Goal: Task Accomplishment & Management: Complete application form

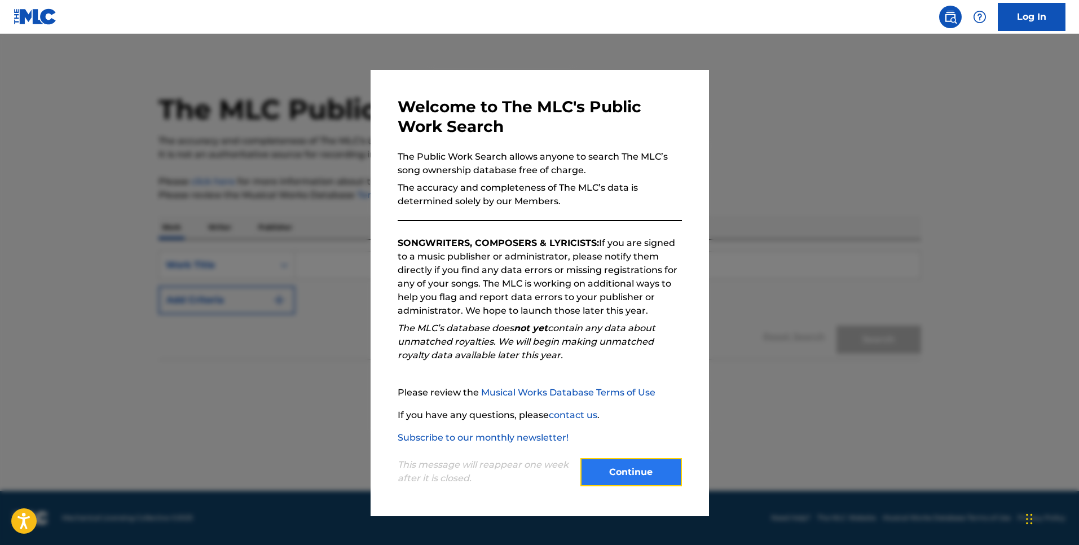
click at [635, 472] on button "Continue" at bounding box center [632, 472] width 102 height 28
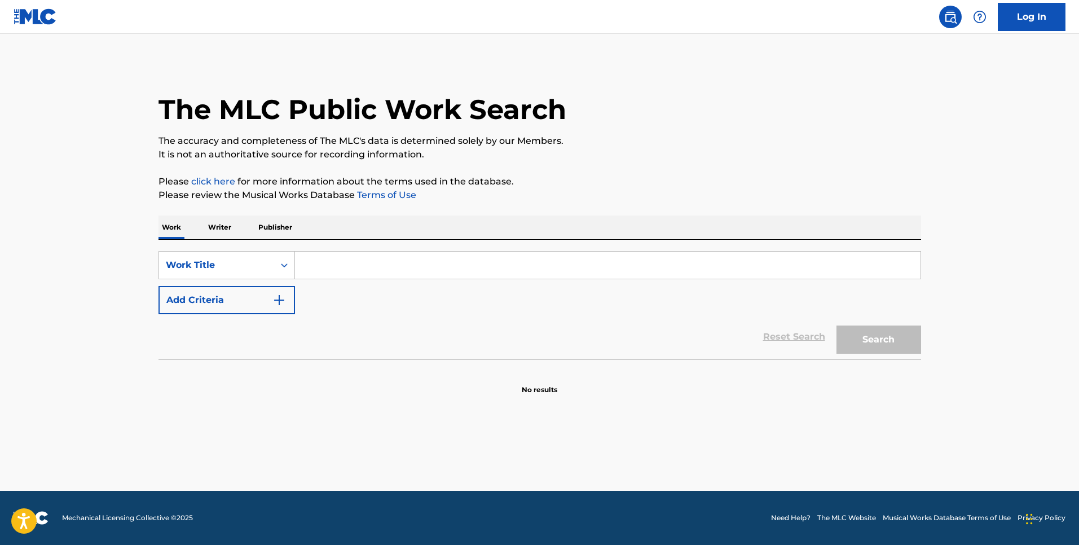
click at [355, 270] on input "Search Form" at bounding box center [608, 265] width 626 height 27
type input "center of the universe"
click at [837, 326] on button "Search" at bounding box center [879, 340] width 85 height 28
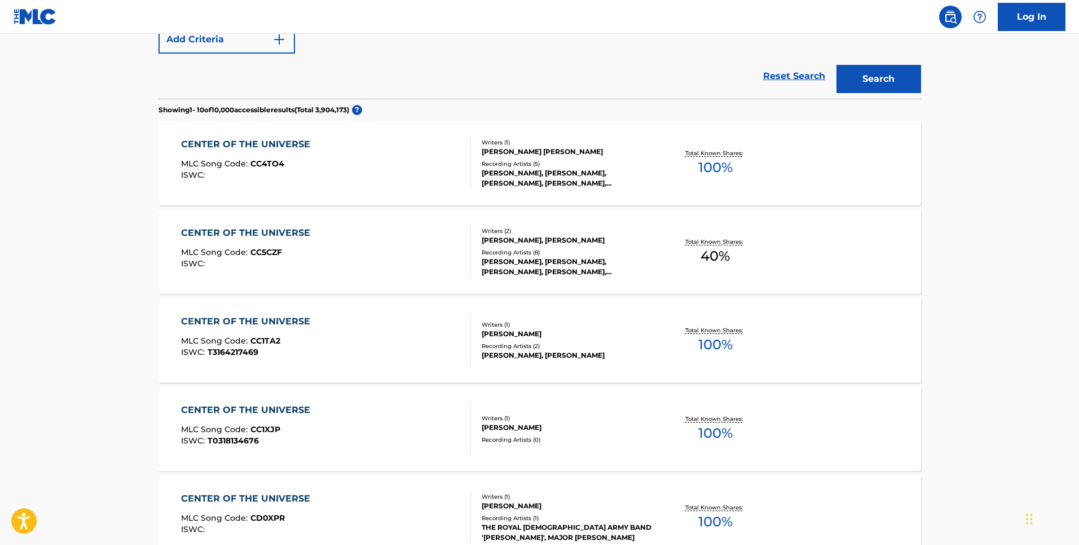
scroll to position [120, 0]
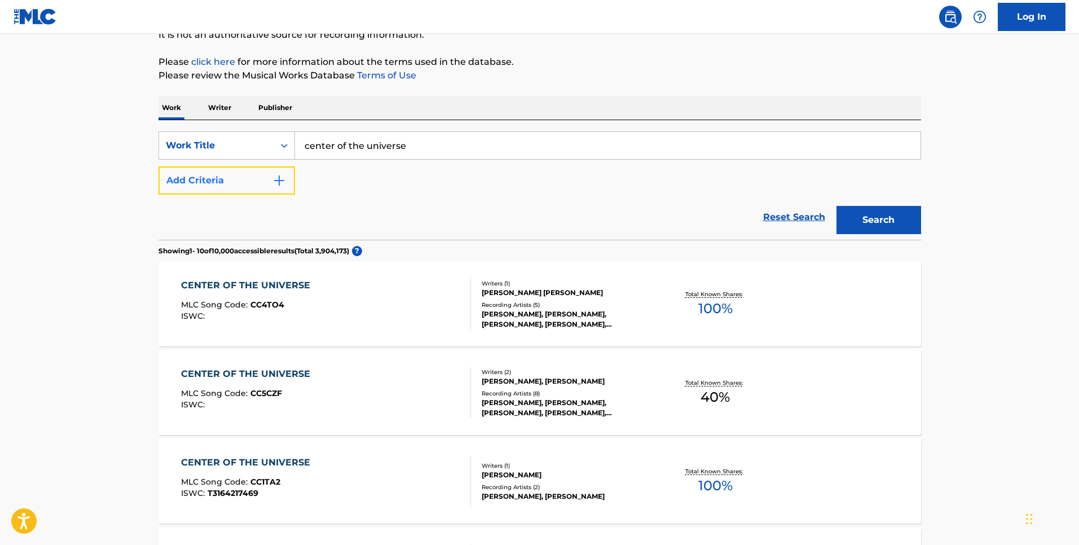
click at [282, 186] on img "Search Form" at bounding box center [280, 181] width 14 height 14
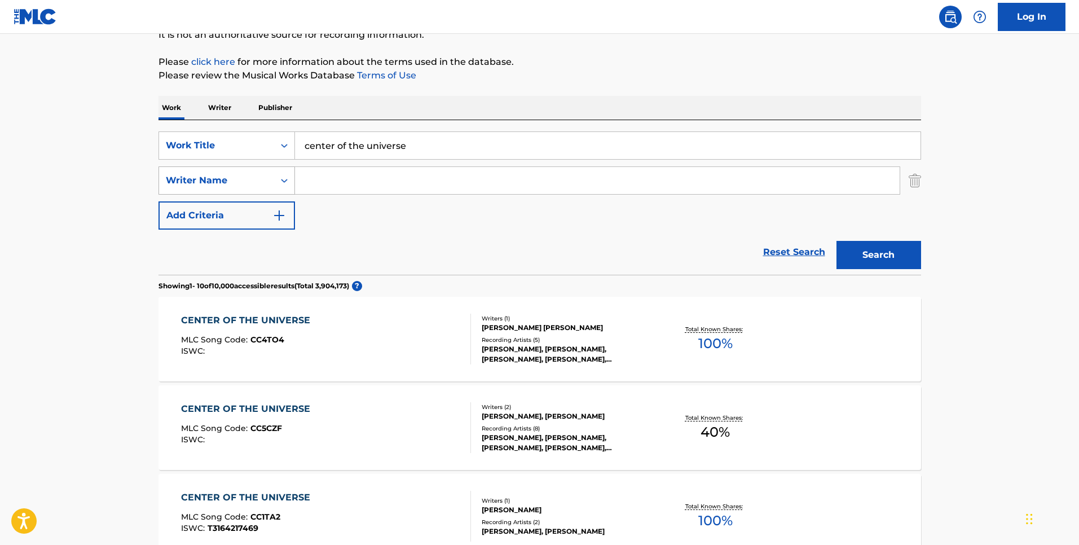
click at [280, 183] on icon "Search Form" at bounding box center [284, 180] width 11 height 11
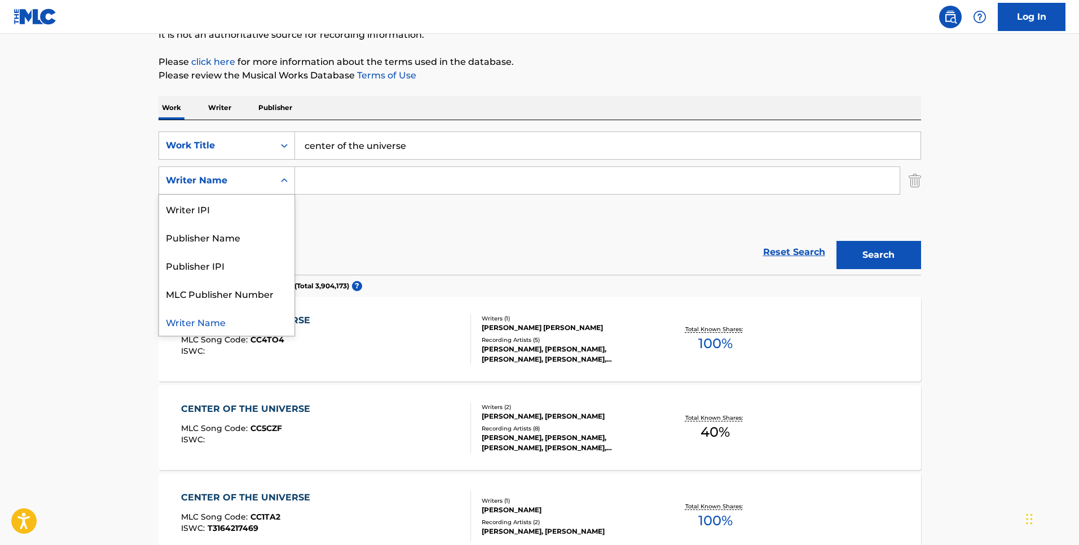
click at [280, 183] on icon "Search Form" at bounding box center [284, 180] width 11 height 11
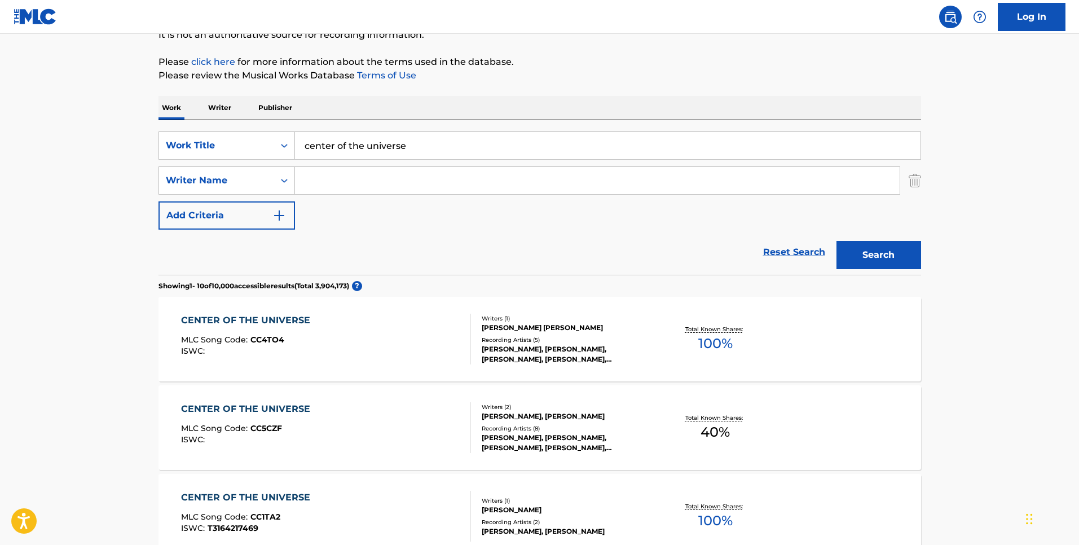
click at [345, 185] on input "Search Form" at bounding box center [597, 180] width 605 height 27
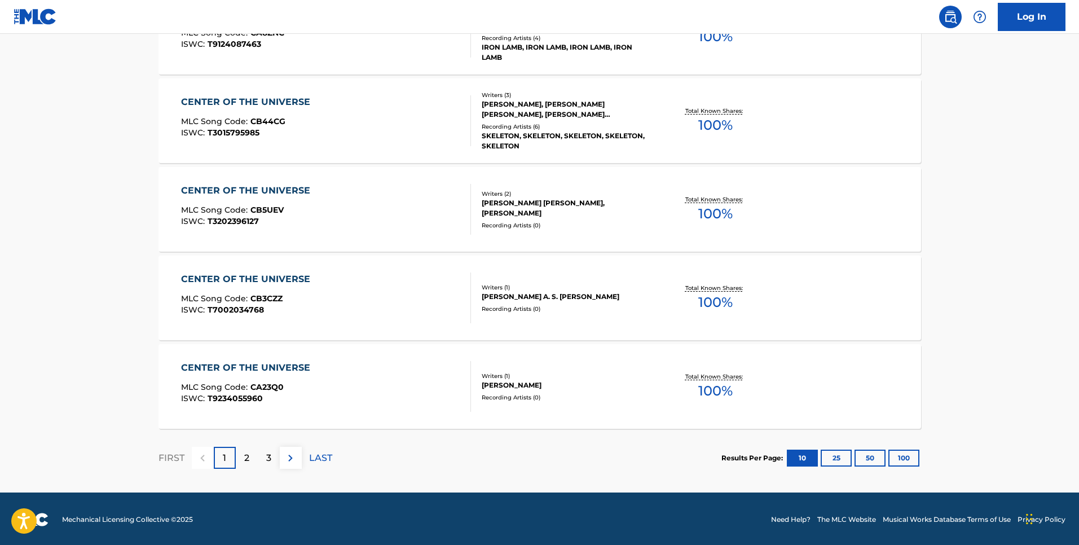
scroll to position [871, 0]
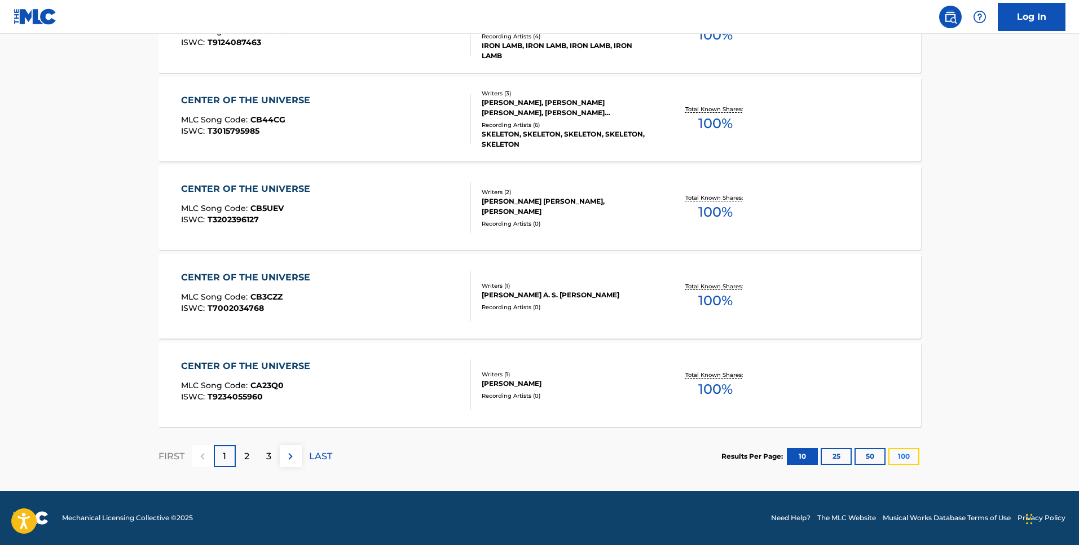
click at [910, 456] on button "100" at bounding box center [904, 456] width 31 height 17
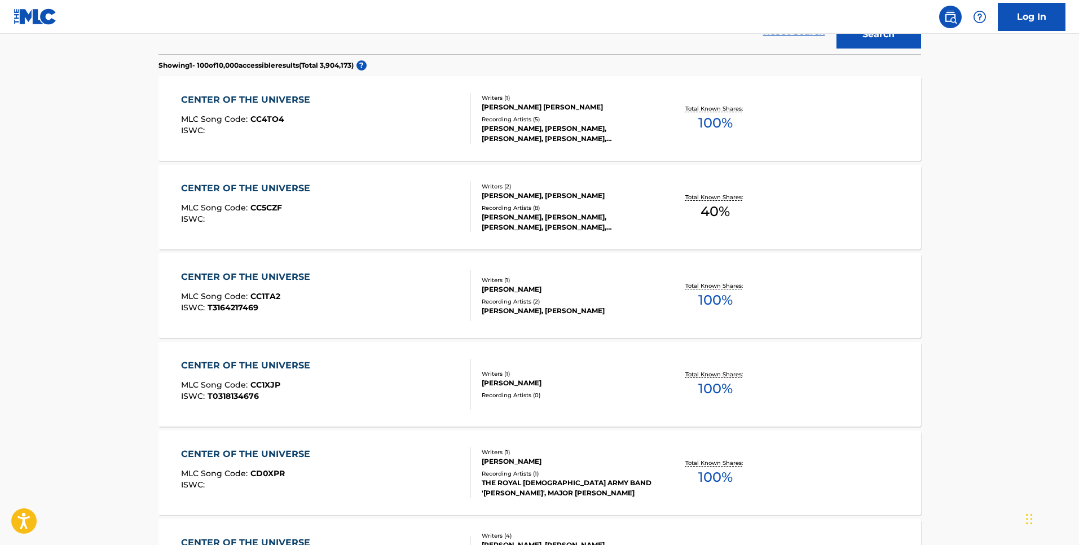
scroll to position [0, 0]
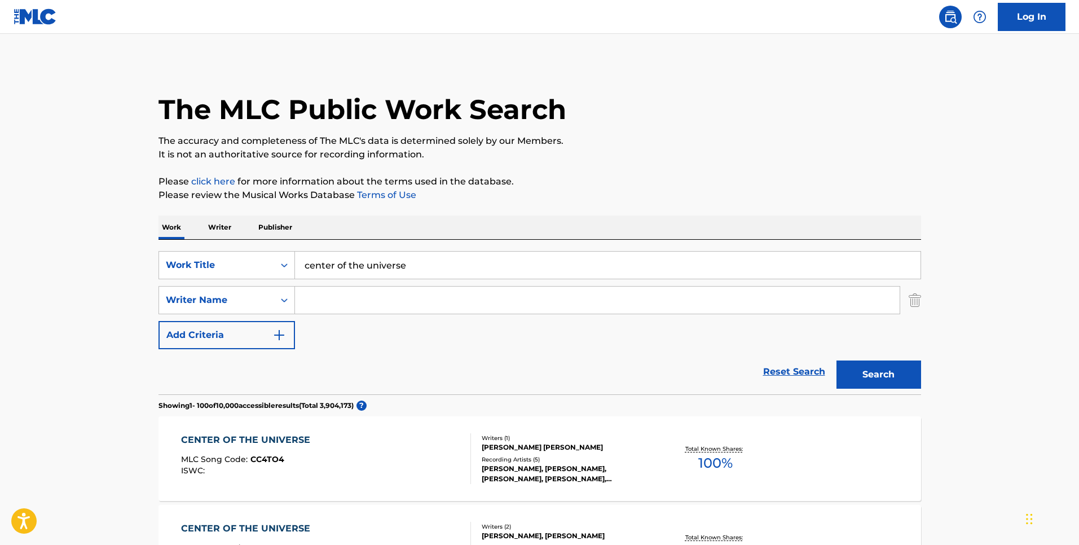
click at [477, 301] on input "Search Form" at bounding box center [597, 300] width 605 height 27
type input "[PERSON_NAME]"
click at [837, 361] on button "Search" at bounding box center [879, 375] width 85 height 28
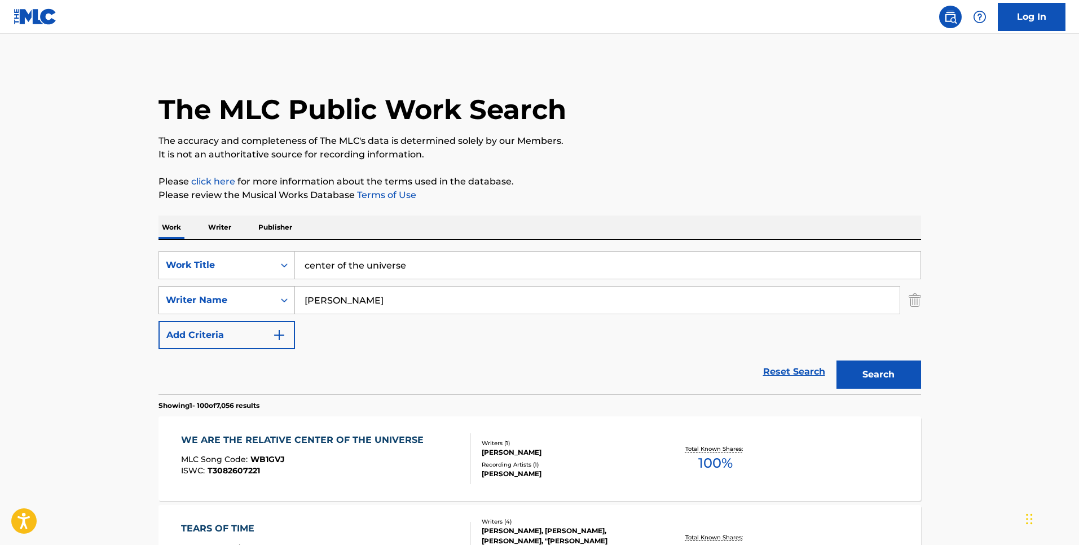
drag, startPoint x: 425, startPoint y: 297, endPoint x: 278, endPoint y: 293, distance: 146.8
click at [278, 293] on div "SearchWithCriteria798c44f0-28d6-4f59-8adb-62d775b36d31 Writer Name [PERSON_NAME]" at bounding box center [540, 300] width 763 height 28
drag, startPoint x: 429, startPoint y: 265, endPoint x: 248, endPoint y: 252, distance: 182.2
click at [248, 252] on div "SearchWithCriteriaa1181bd3-4843-435f-9011-08b158fb98c5 Work Title center of the…" at bounding box center [540, 265] width 763 height 28
click at [228, 231] on p "Writer" at bounding box center [220, 228] width 30 height 24
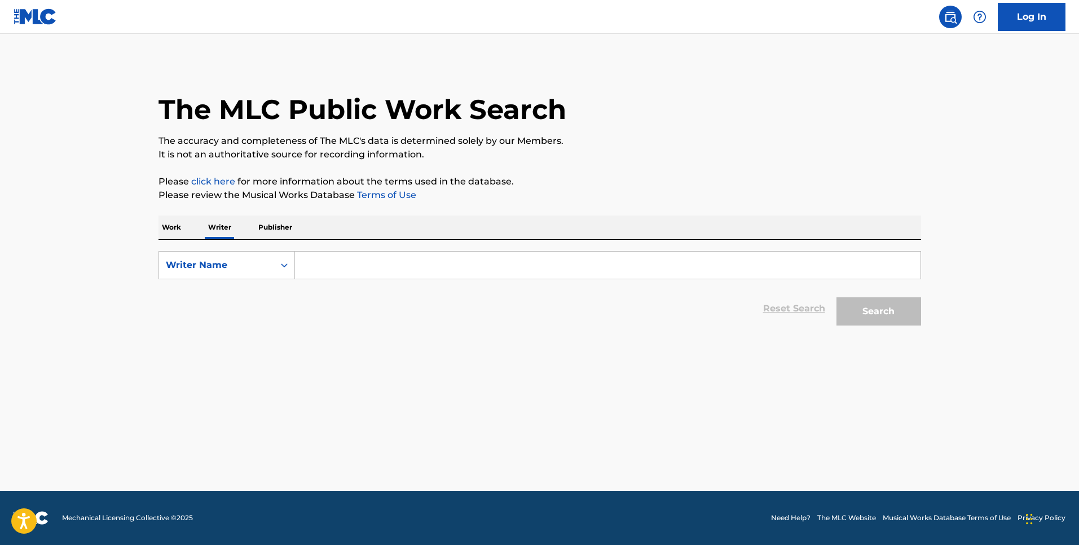
click at [315, 266] on input "Search Form" at bounding box center [608, 265] width 626 height 27
type input "[PERSON_NAME]"
click at [867, 322] on button "Search" at bounding box center [879, 311] width 85 height 28
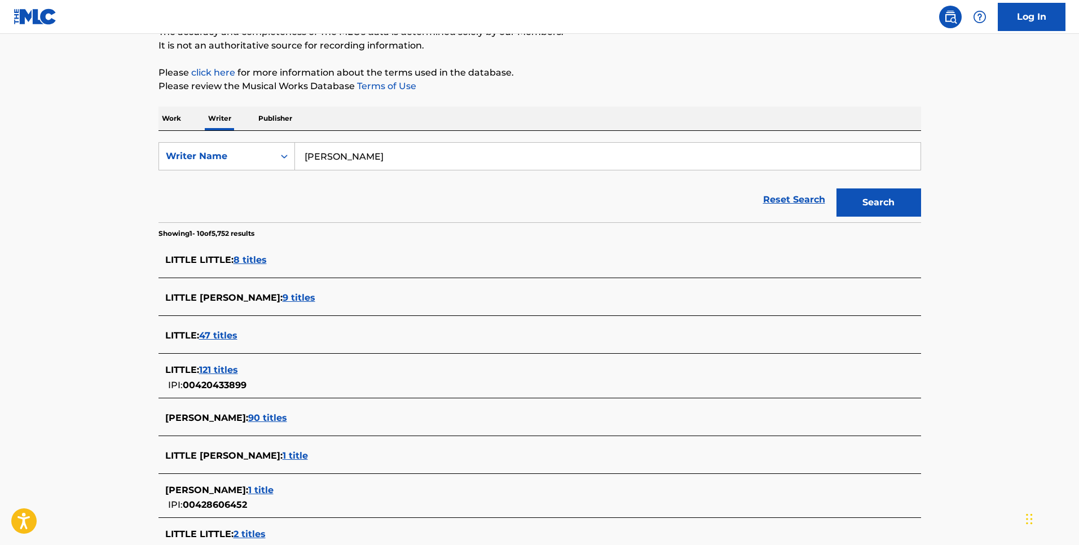
scroll to position [109, 0]
click at [262, 419] on span "90 titles" at bounding box center [267, 417] width 39 height 11
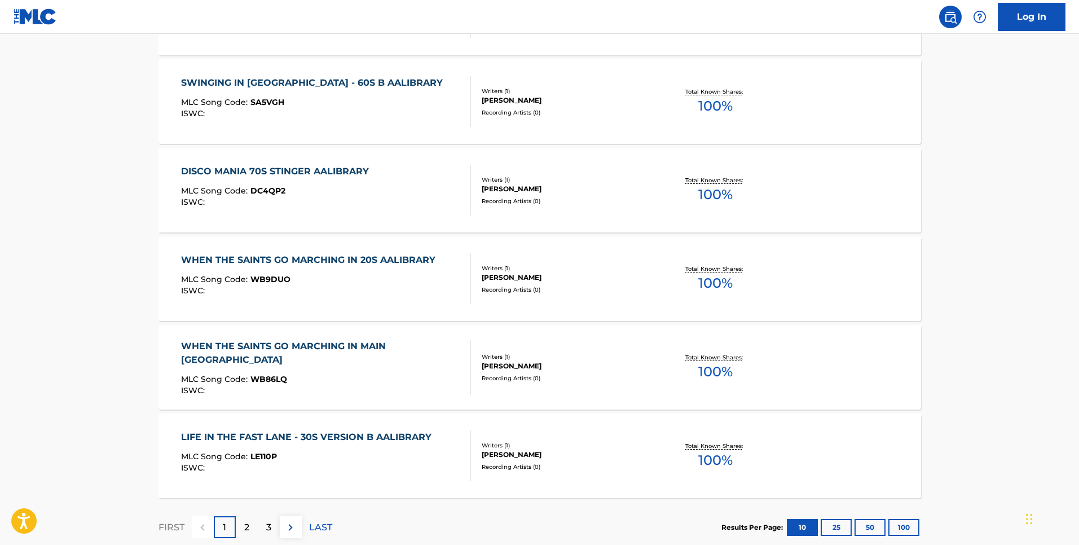
scroll to position [836, 0]
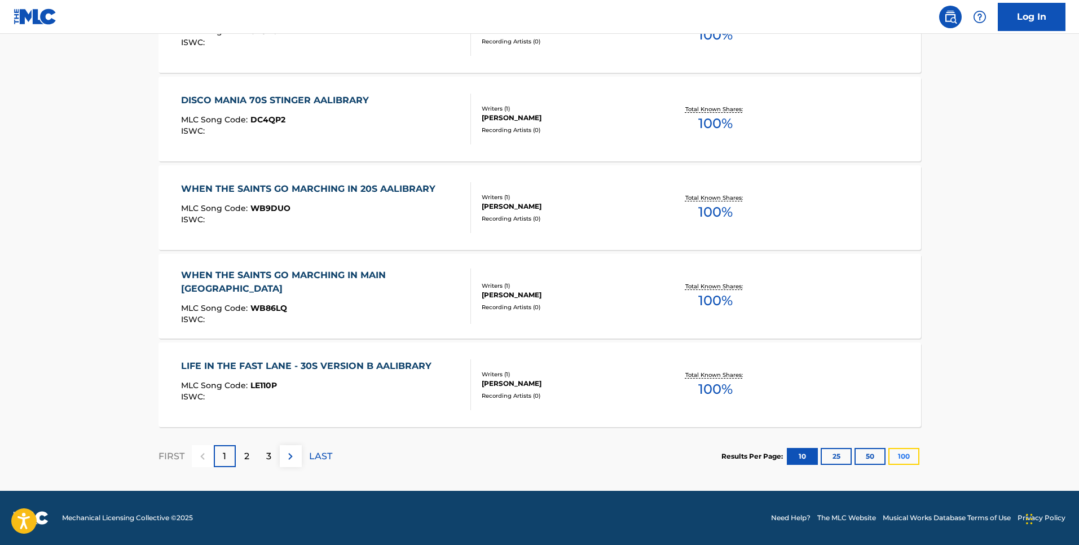
click at [900, 455] on button "100" at bounding box center [904, 456] width 31 height 17
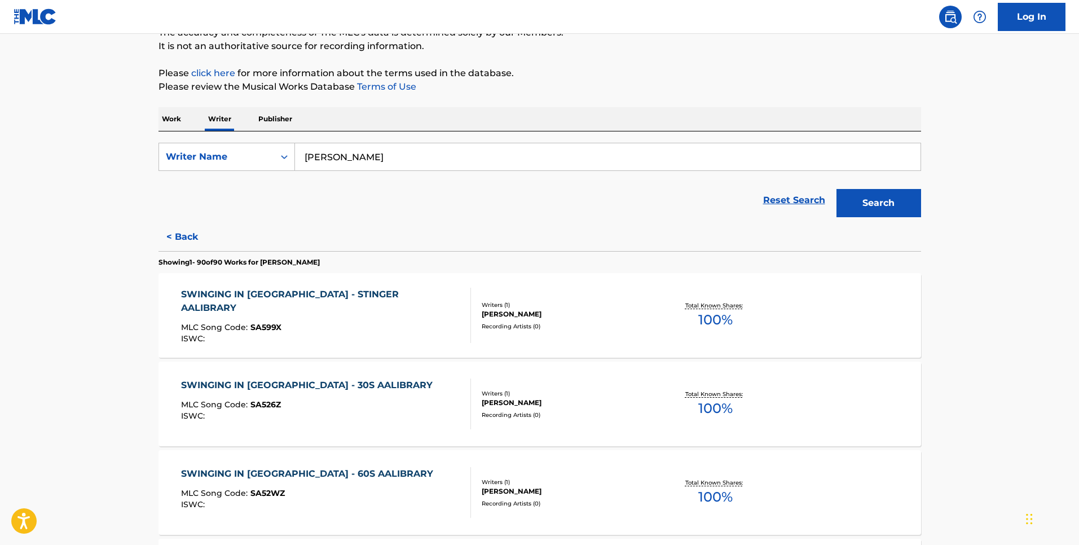
scroll to position [109, 0]
click at [319, 293] on div "SWINGING IN [GEOGRAPHIC_DATA] - STINGER AALIBRARY" at bounding box center [321, 300] width 280 height 27
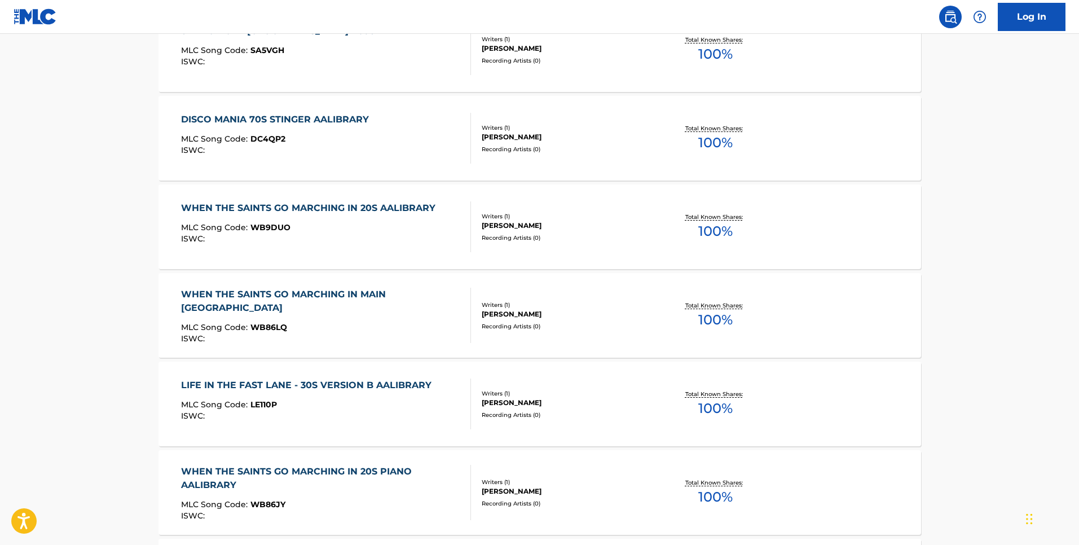
scroll to position [964, 0]
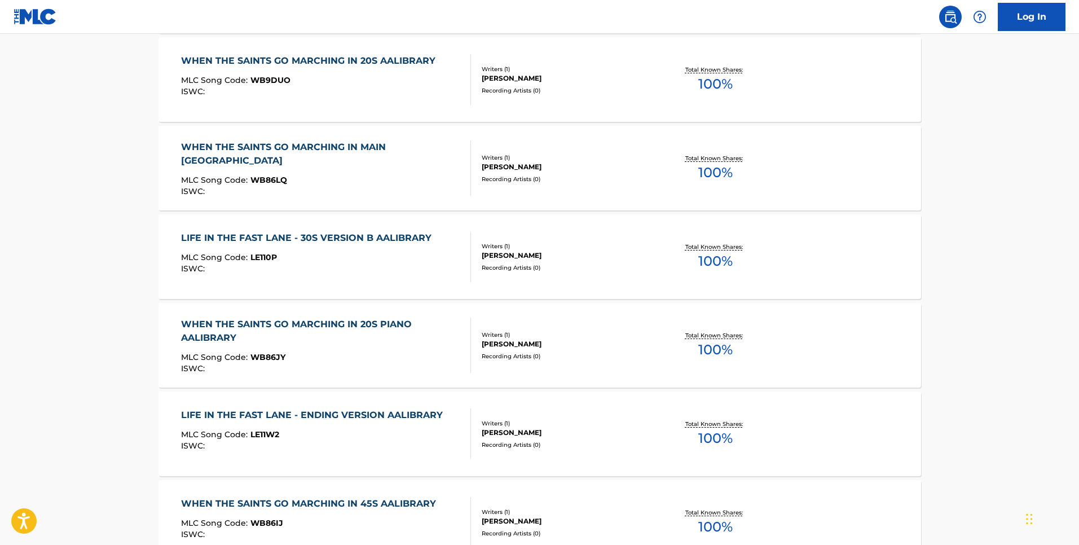
click at [246, 324] on div "WHEN THE SAINTS GO MARCHING IN 20S PIANO AALIBRARY" at bounding box center [321, 331] width 280 height 27
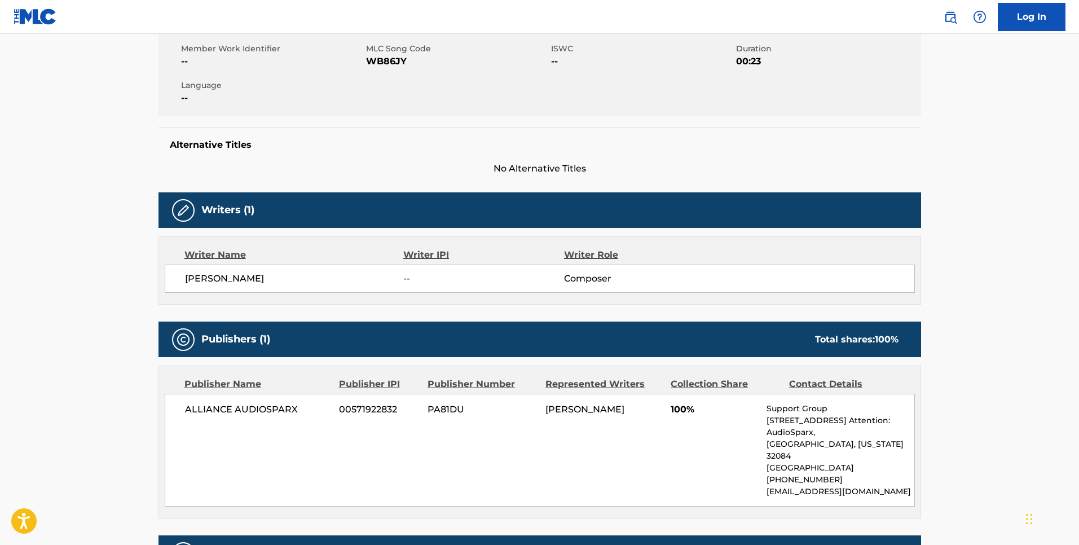
scroll to position [288, 0]
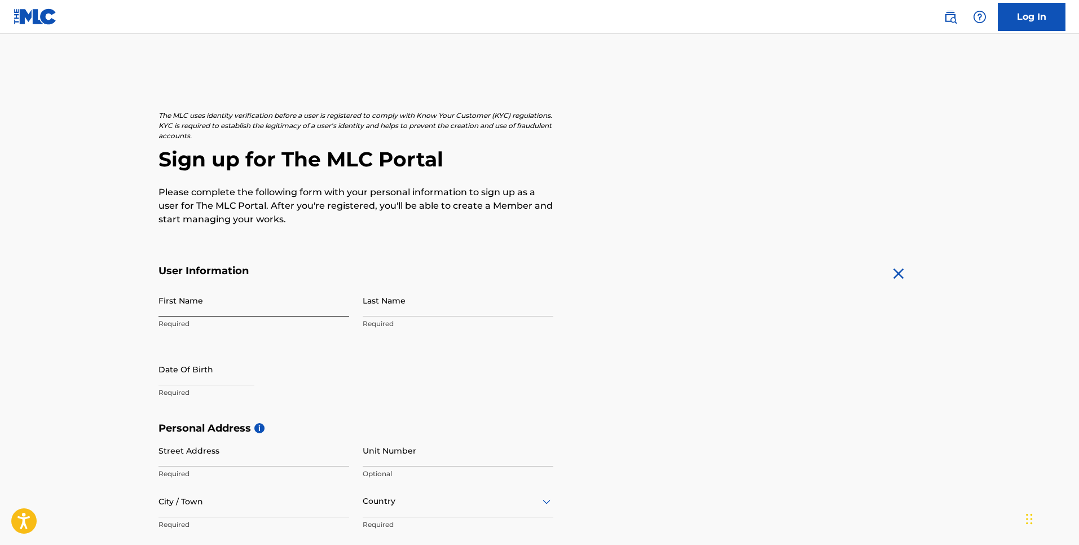
click at [192, 305] on input "First Name" at bounding box center [254, 300] width 191 height 32
type input "[PERSON_NAME]"
type input "Little"
type input "[STREET_ADDRESS]"
type input "[PERSON_NAME]"
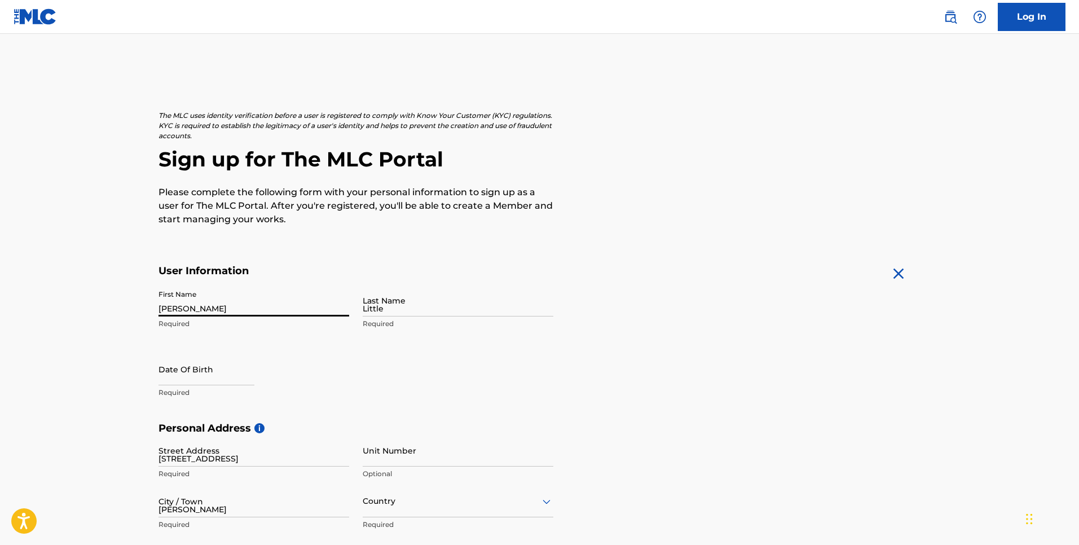
type input "[GEOGRAPHIC_DATA]"
type input "TX"
type input "75080"
type input "713"
type input "5823189"
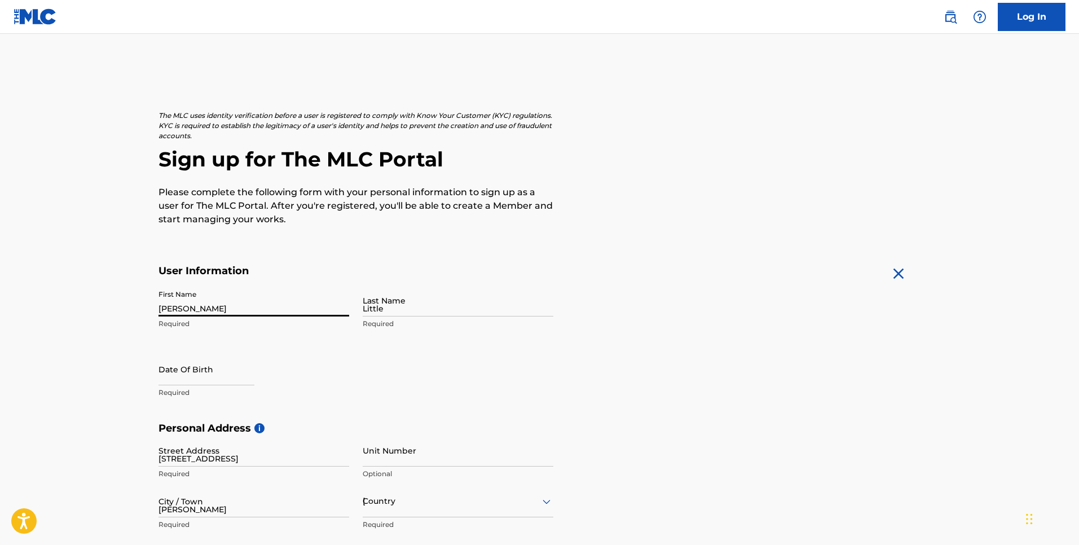
type input "[EMAIL_ADDRESS][DOMAIN_NAME]"
select select "8"
select select "2025"
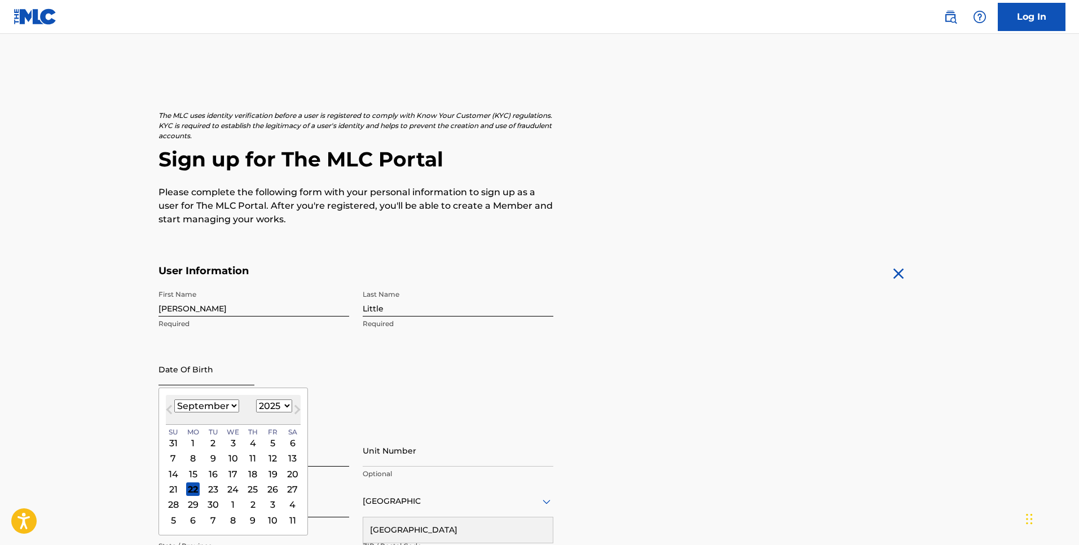
click at [211, 367] on input "text" at bounding box center [207, 369] width 96 height 32
type input "05"
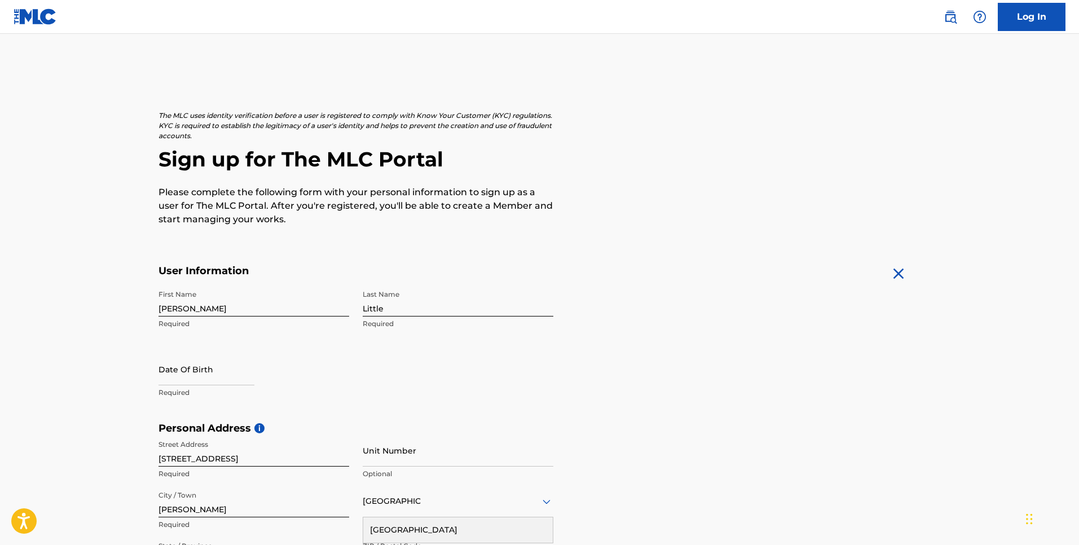
drag, startPoint x: 249, startPoint y: 344, endPoint x: 192, endPoint y: 343, distance: 57.0
click at [249, 344] on div "First Name Markus Required Last Name Little Required Date Of Birth Required" at bounding box center [356, 353] width 395 height 138
click at [174, 376] on input "text" at bounding box center [207, 369] width 96 height 32
select select "8"
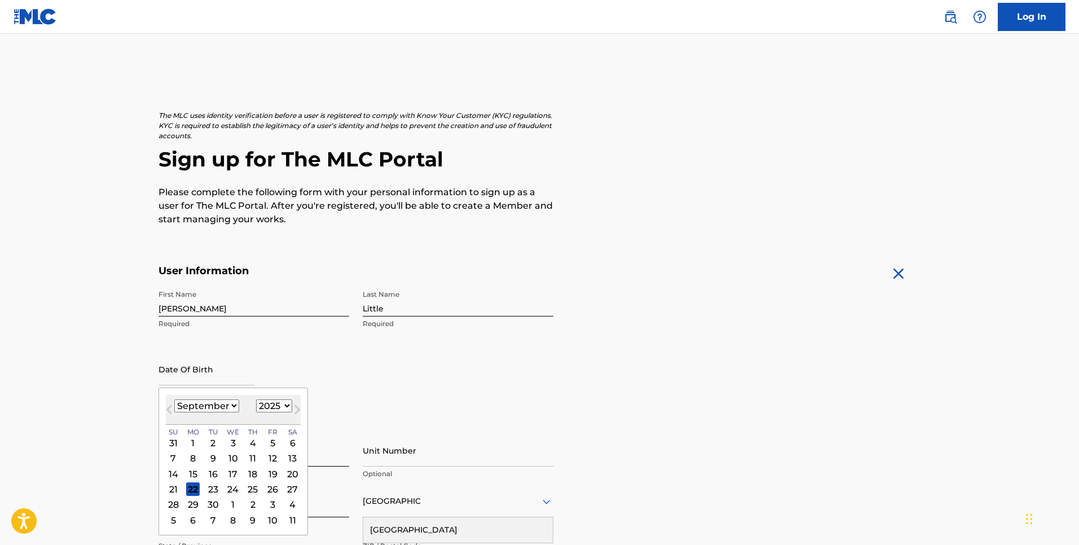
click at [282, 408] on select "1899 1900 1901 1902 1903 1904 1905 1906 1907 1908 1909 1910 1911 1912 1913 1914…" at bounding box center [274, 405] width 36 height 13
select select "1977"
click at [256, 399] on select "1899 1900 1901 1902 1903 1904 1905 1906 1907 1908 1909 1910 1911 1912 1913 1914…" at bounding box center [274, 405] width 36 height 13
click at [231, 407] on select "January February March April May June July August September October November De…" at bounding box center [206, 405] width 65 height 13
select select "4"
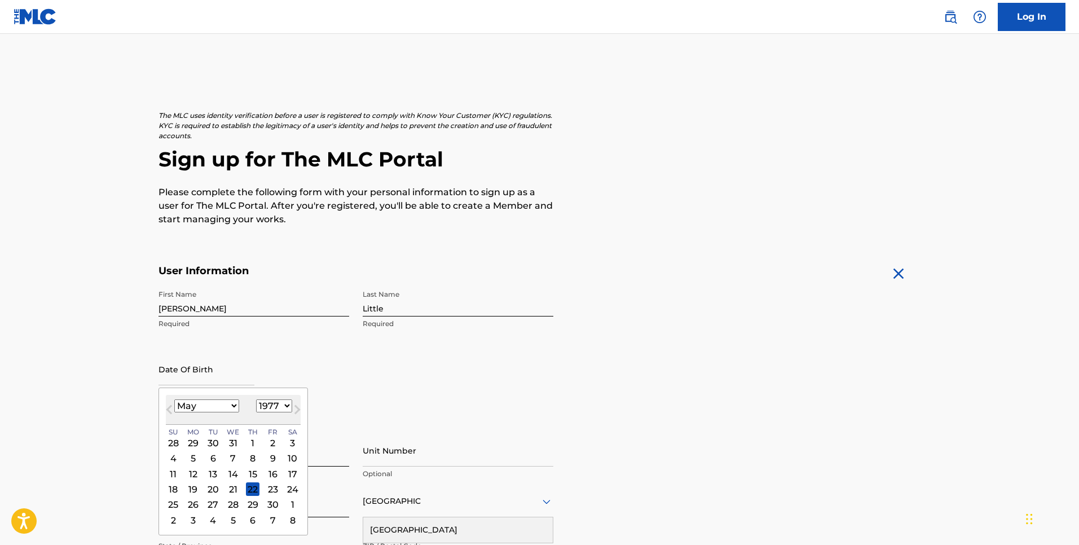
click at [174, 399] on select "January February March April May June July August September October November De…" at bounding box center [206, 405] width 65 height 13
click at [210, 506] on div "31" at bounding box center [214, 505] width 14 height 14
type input "May 31 1977"
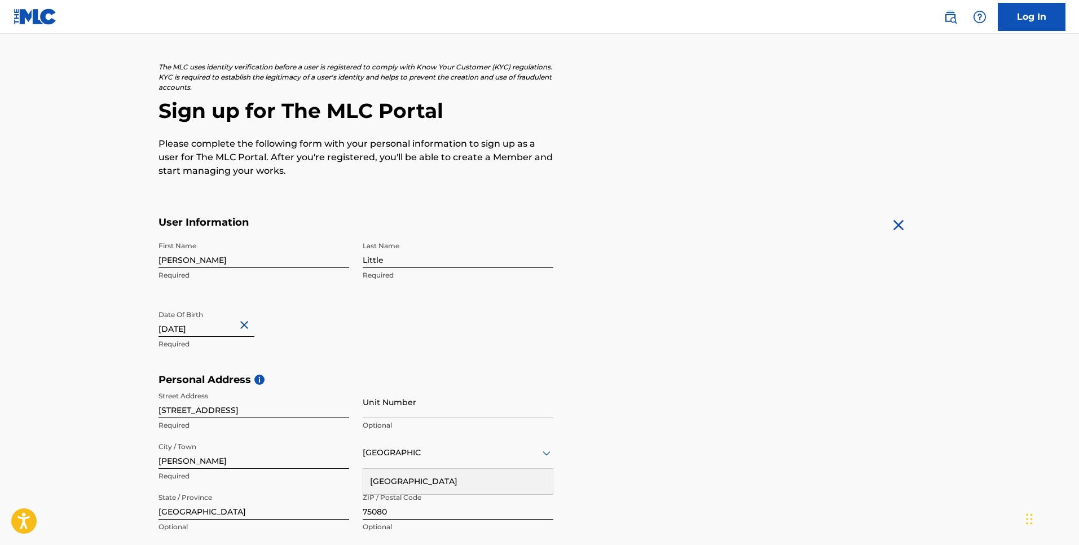
scroll to position [120, 0]
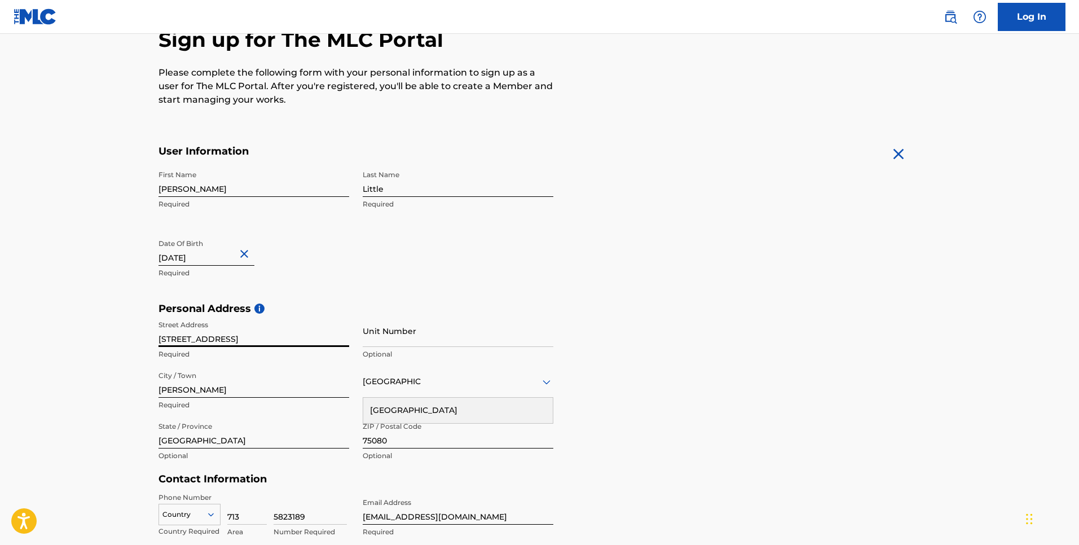
drag, startPoint x: 283, startPoint y: 338, endPoint x: 137, endPoint y: 331, distance: 146.3
click at [137, 331] on main "The MLC uses identity verification before a user is registered to comply with K…" at bounding box center [539, 311] width 1079 height 794
type input "2000 E Arapaho RD"
click at [393, 337] on input "Unit Number" at bounding box center [458, 331] width 191 height 32
type input "5221"
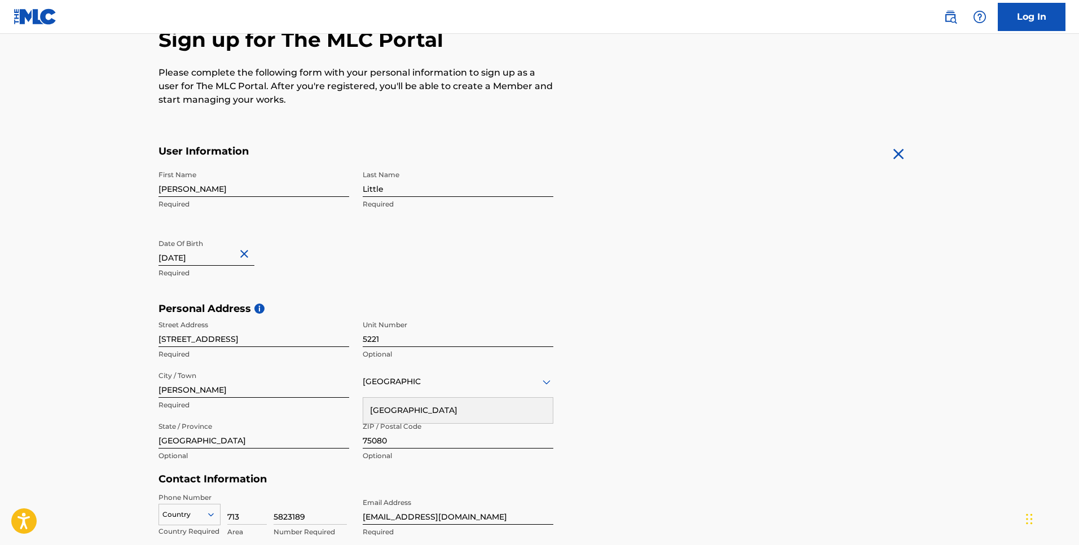
drag, startPoint x: 85, startPoint y: 329, endPoint x: 85, endPoint y: 345, distance: 15.8
click at [86, 329] on main "The MLC uses identity verification before a user is registered to comply with K…" at bounding box center [539, 311] width 1079 height 794
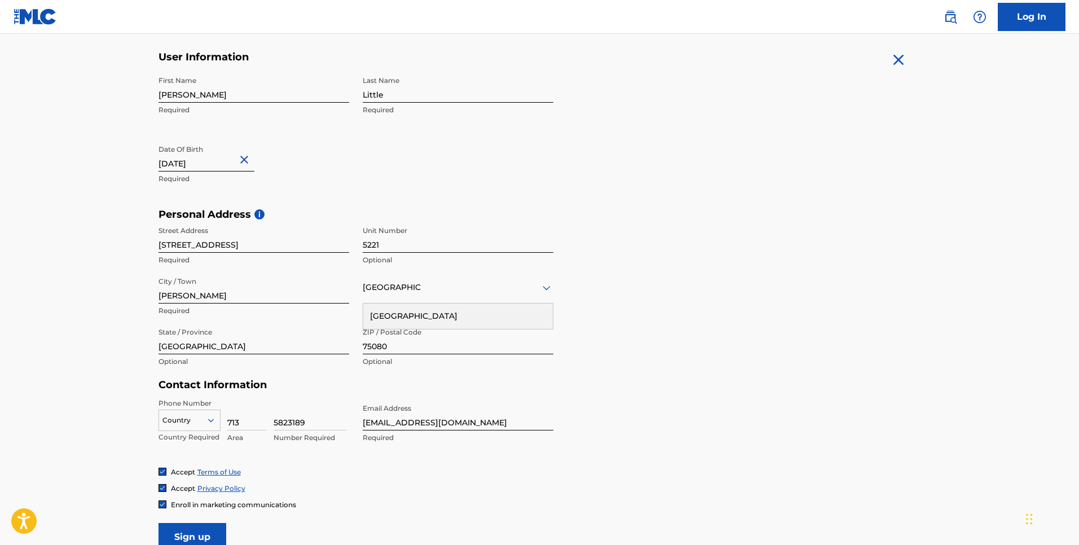
scroll to position [231, 0]
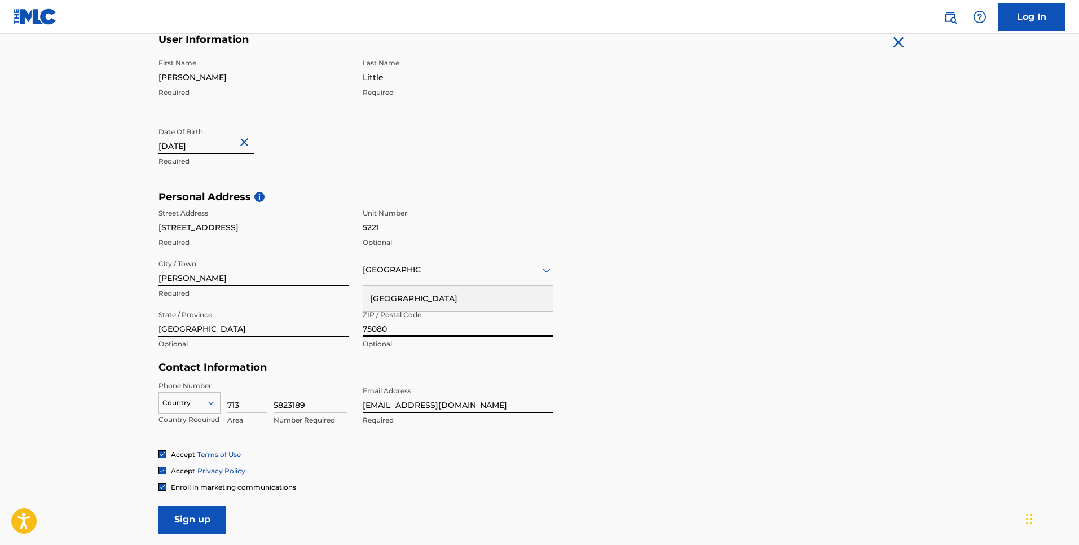
click at [402, 332] on input "75080" at bounding box center [458, 321] width 191 height 32
type input "75081"
click at [65, 330] on main "The MLC uses identity verification before a user is registered to comply with K…" at bounding box center [539, 200] width 1079 height 794
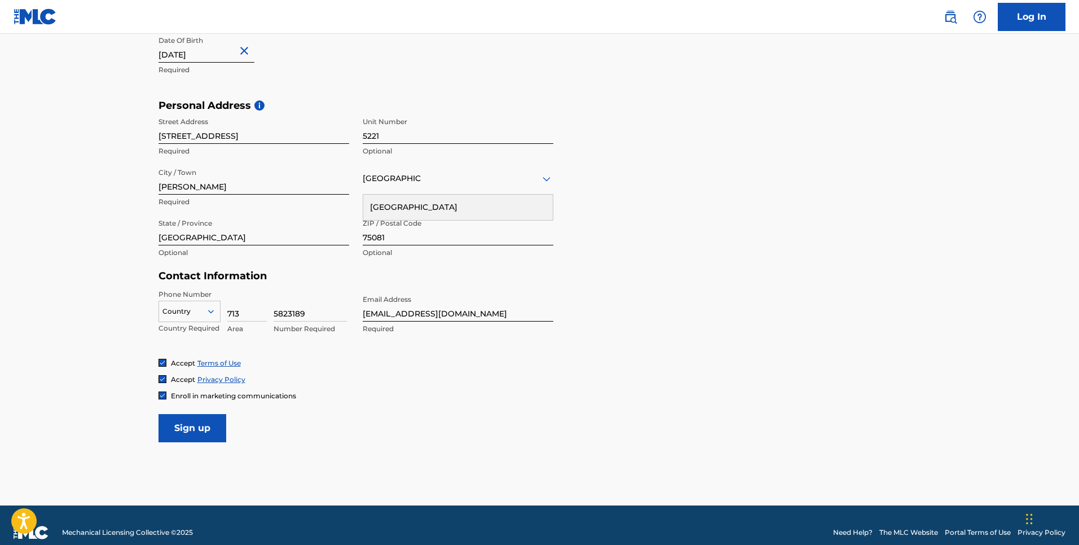
scroll to position [325, 0]
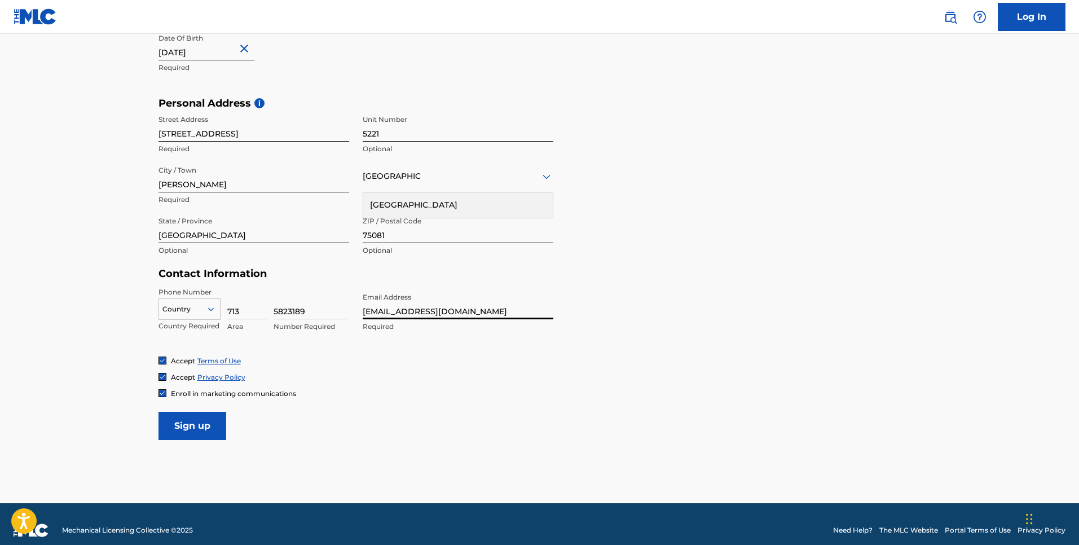
drag, startPoint x: 402, startPoint y: 314, endPoint x: 371, endPoint y: 309, distance: 31.0
click at [371, 309] on input "mlittle577@yahoo.com" at bounding box center [458, 303] width 191 height 32
click at [424, 312] on input "marlimusiq@yahoo.com" at bounding box center [458, 303] width 191 height 32
type input "marlimusiq@gmail.com"
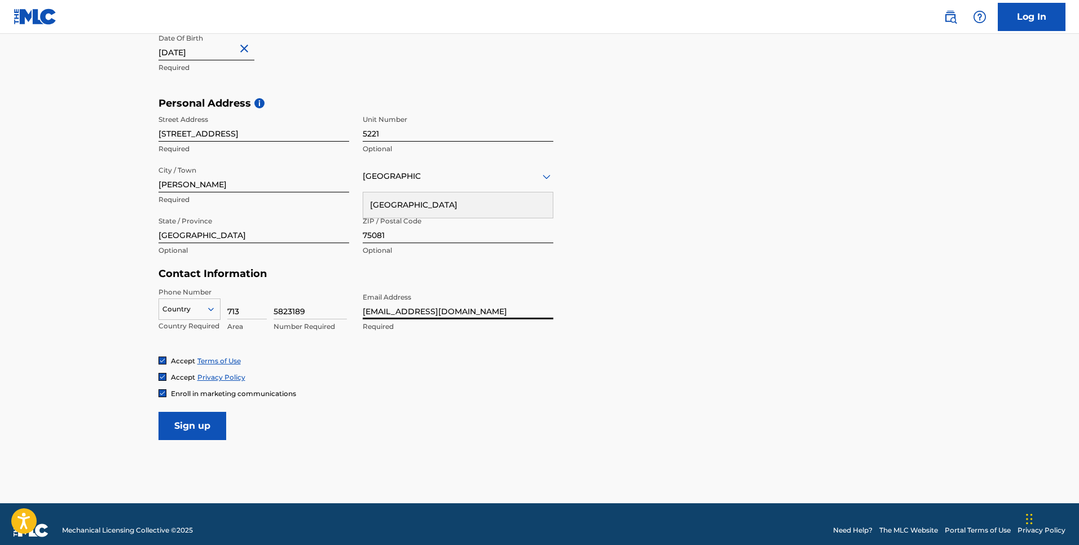
click at [36, 314] on main "The MLC uses identity verification before a user is registered to comply with K…" at bounding box center [539, 106] width 1079 height 794
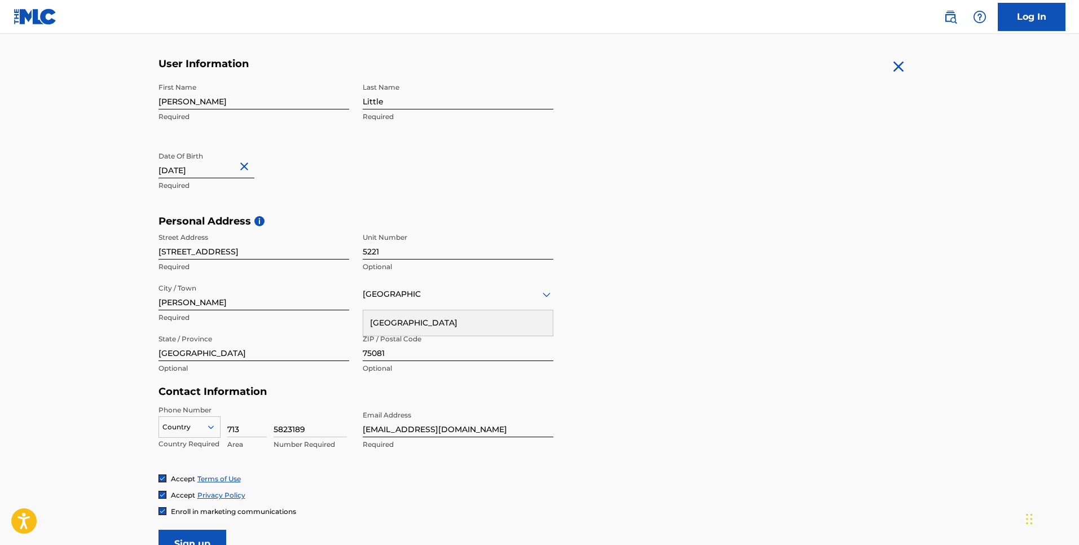
scroll to position [337, 0]
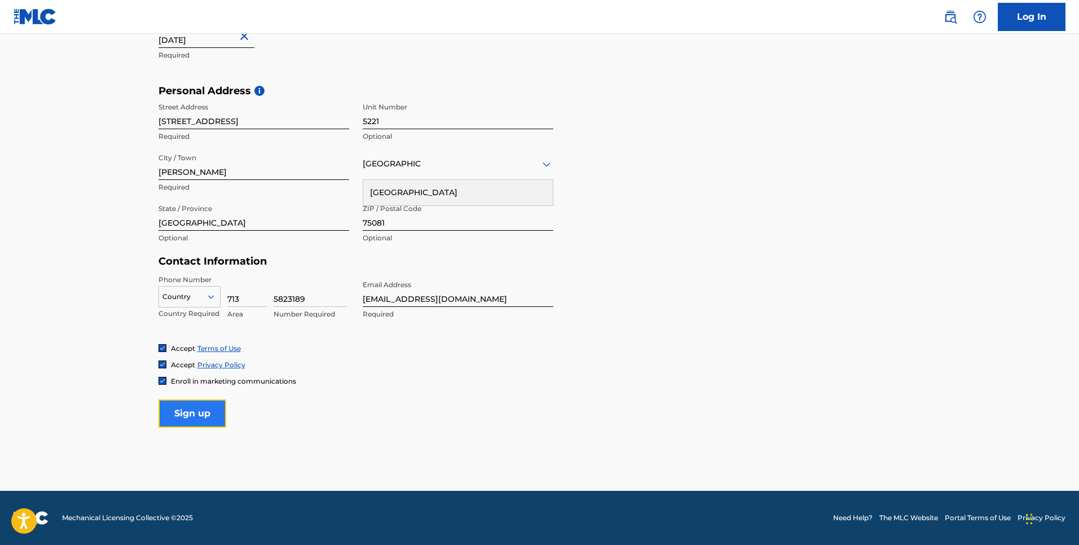
click at [187, 413] on input "Sign up" at bounding box center [193, 413] width 68 height 28
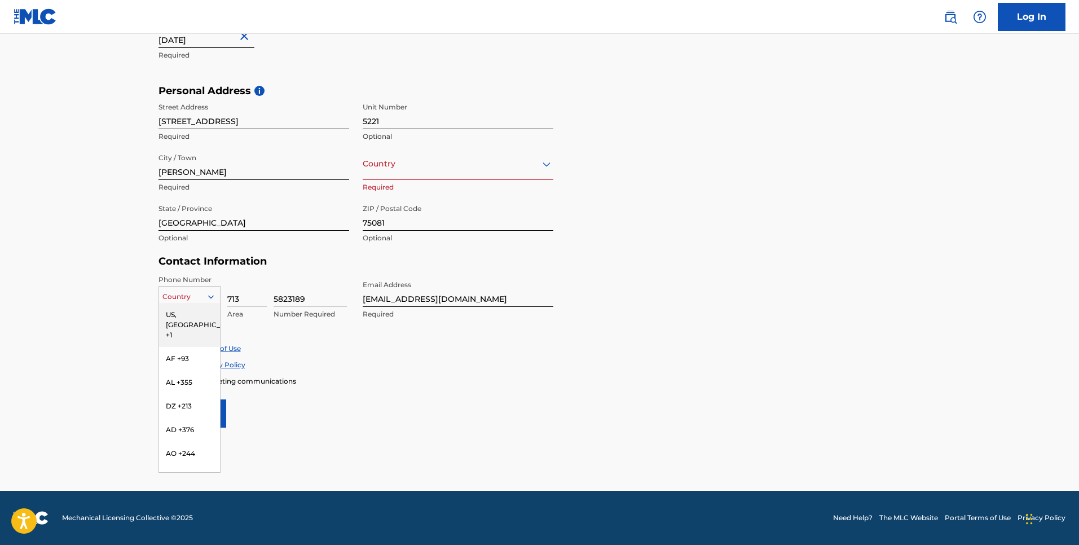
click at [207, 300] on icon at bounding box center [211, 297] width 10 height 10
click at [204, 317] on div "US, CA +1" at bounding box center [189, 325] width 61 height 44
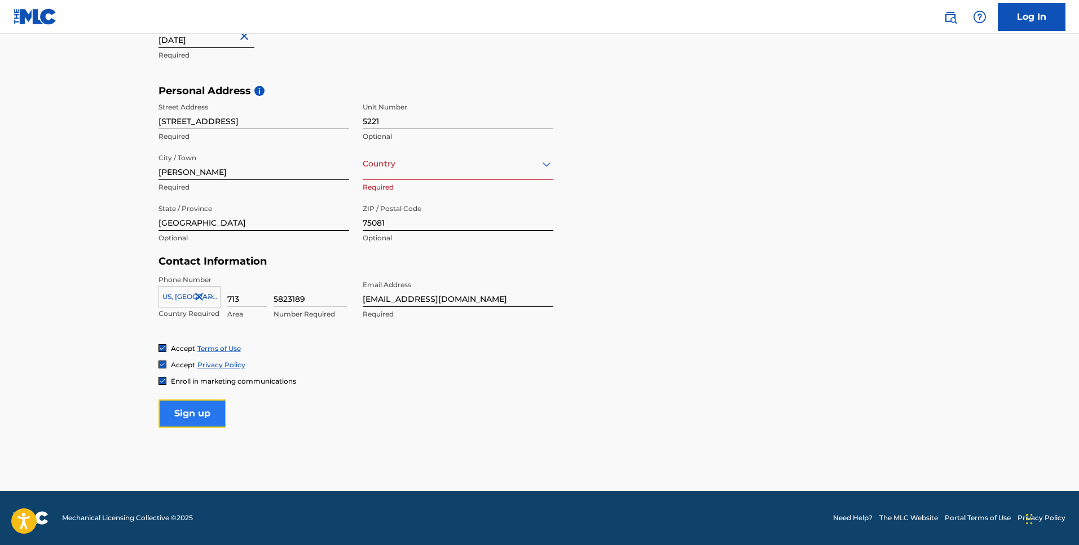
click at [174, 416] on input "Sign up" at bounding box center [193, 413] width 68 height 28
click at [543, 174] on div "Country" at bounding box center [458, 164] width 191 height 32
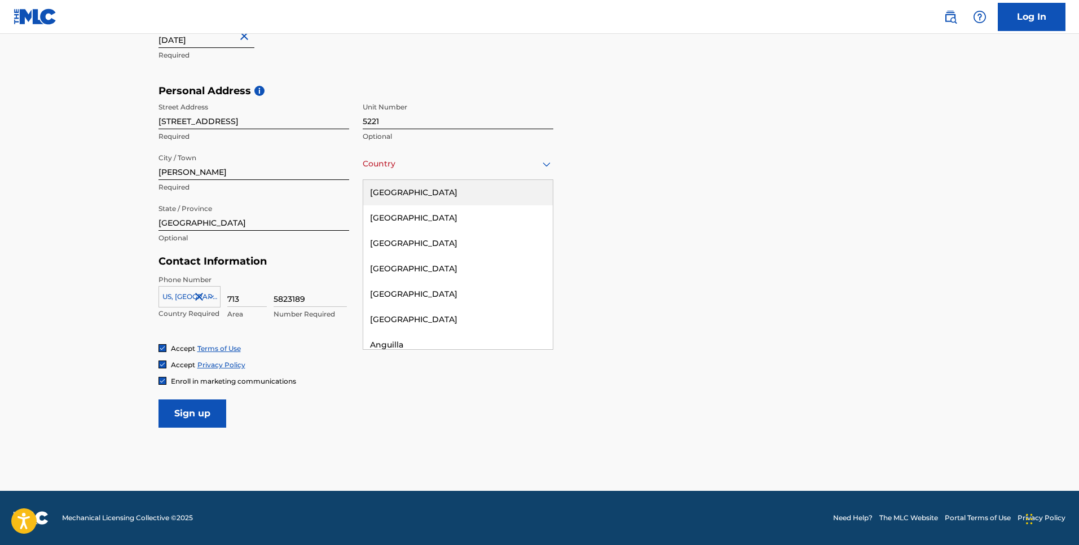
click at [534, 188] on div "[GEOGRAPHIC_DATA]" at bounding box center [458, 192] width 190 height 25
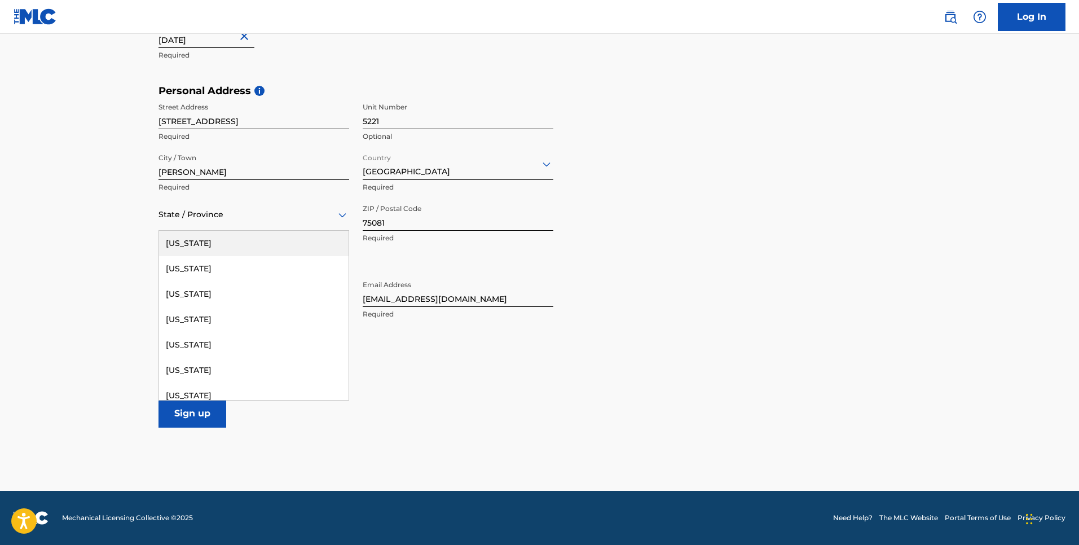
click at [197, 222] on div "State / Province" at bounding box center [254, 215] width 191 height 32
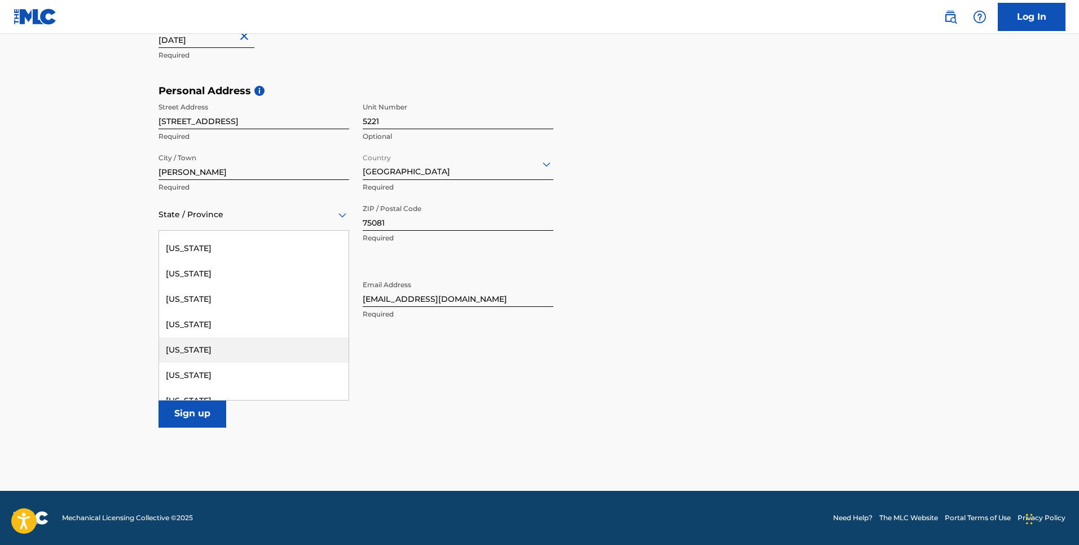
click at [271, 354] on div "Texas" at bounding box center [254, 349] width 190 height 25
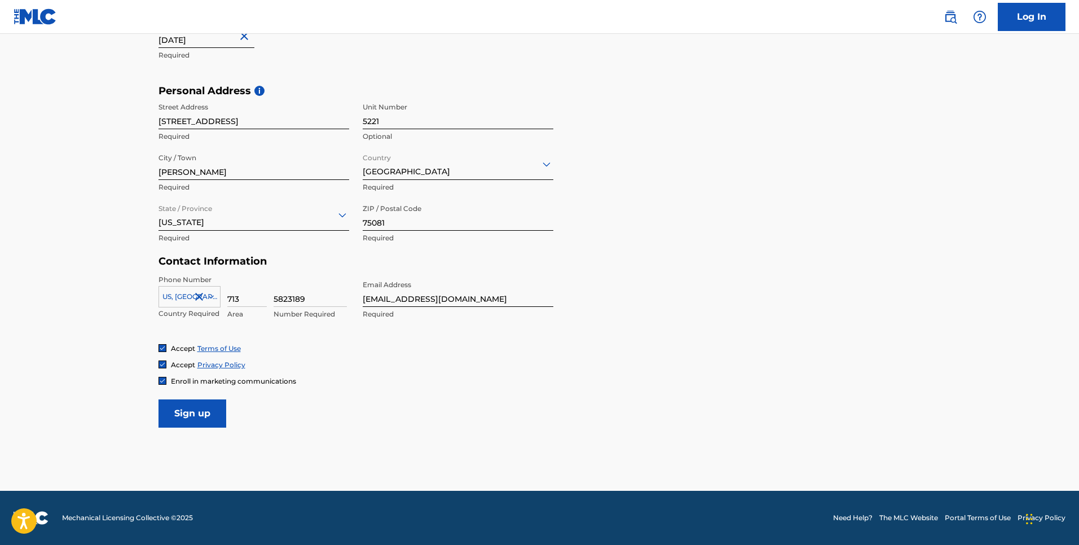
click at [79, 341] on main "The MLC uses identity verification before a user is registered to comply with K…" at bounding box center [539, 93] width 1079 height 794
click at [187, 419] on input "Sign up" at bounding box center [193, 413] width 68 height 28
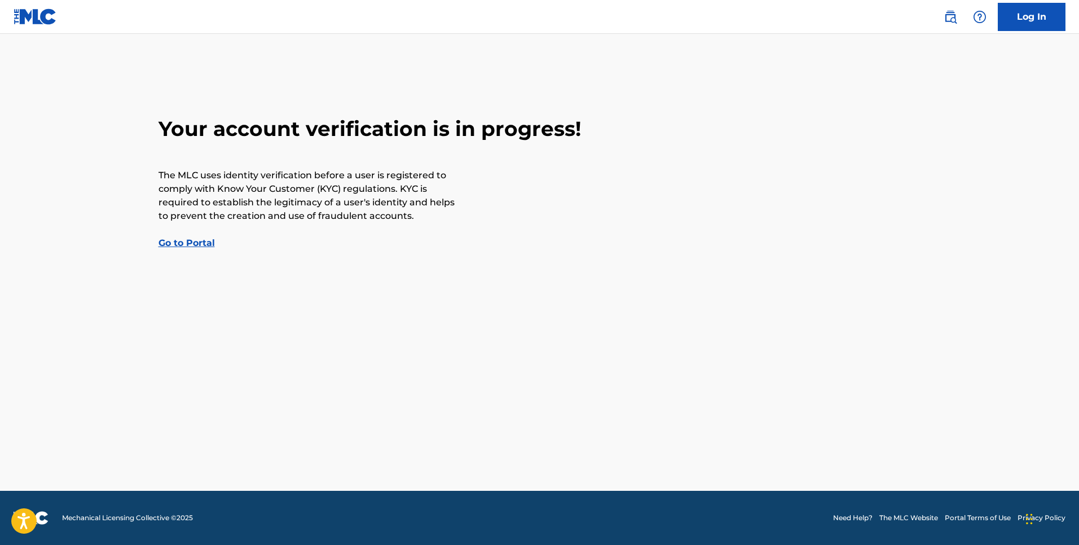
click at [189, 244] on link "Go to Portal" at bounding box center [187, 243] width 56 height 11
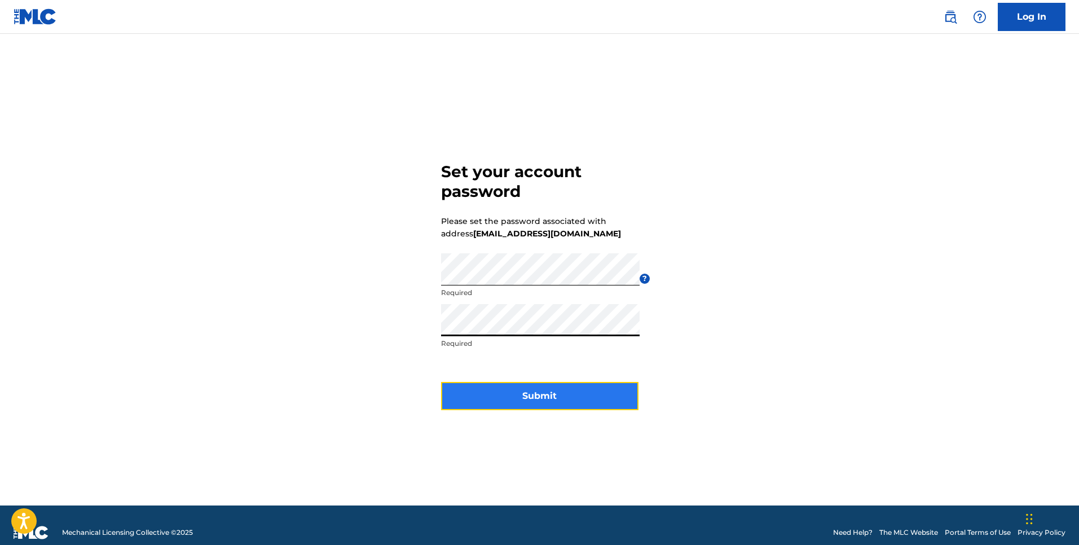
click at [527, 391] on button "Submit" at bounding box center [539, 396] width 197 height 28
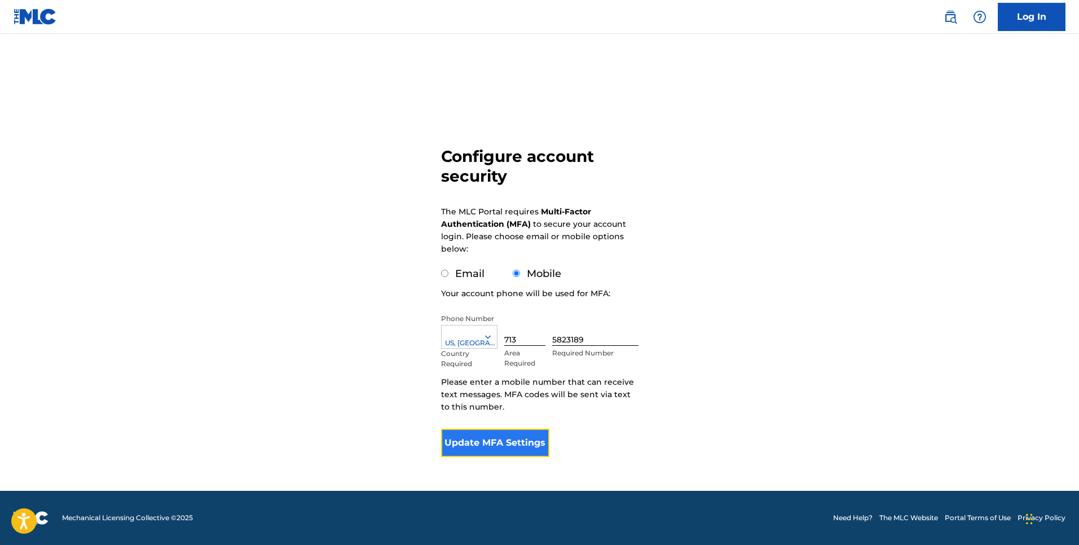
click at [480, 436] on button "Update MFA Settings" at bounding box center [495, 443] width 109 height 28
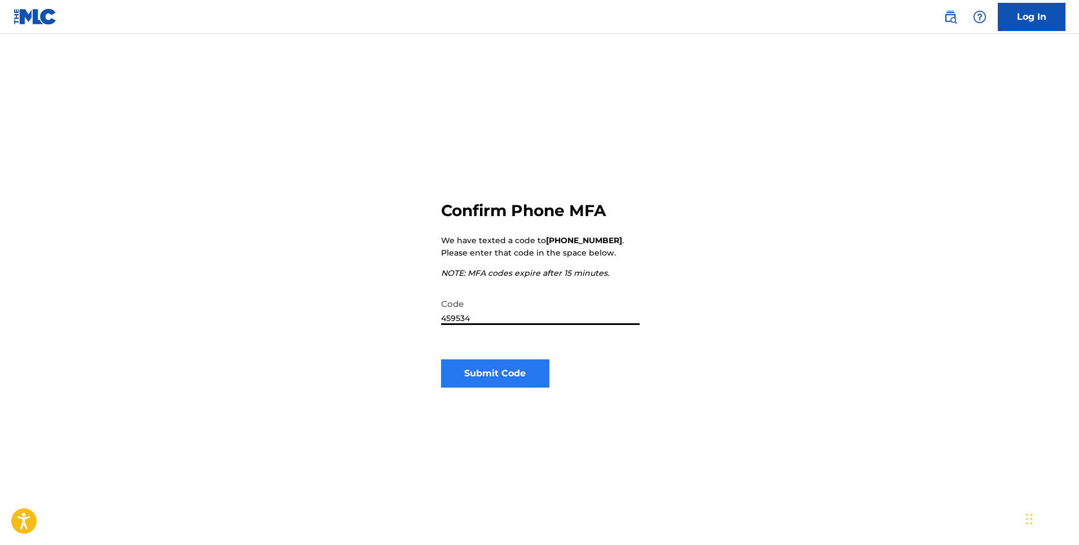
type input "459534"
click at [464, 374] on button "Submit Code" at bounding box center [495, 373] width 109 height 28
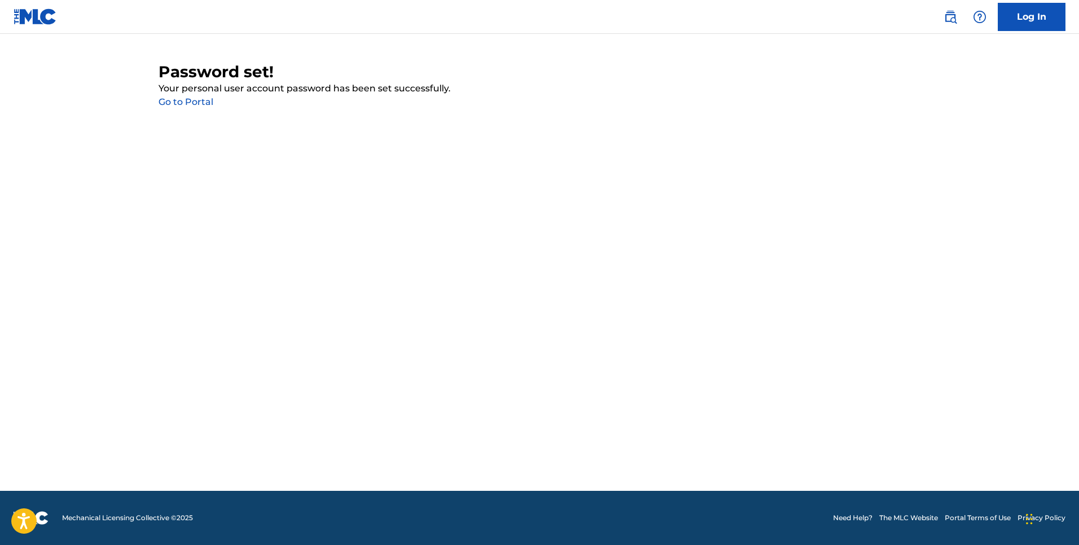
click at [175, 105] on link "Go to Portal" at bounding box center [186, 101] width 55 height 11
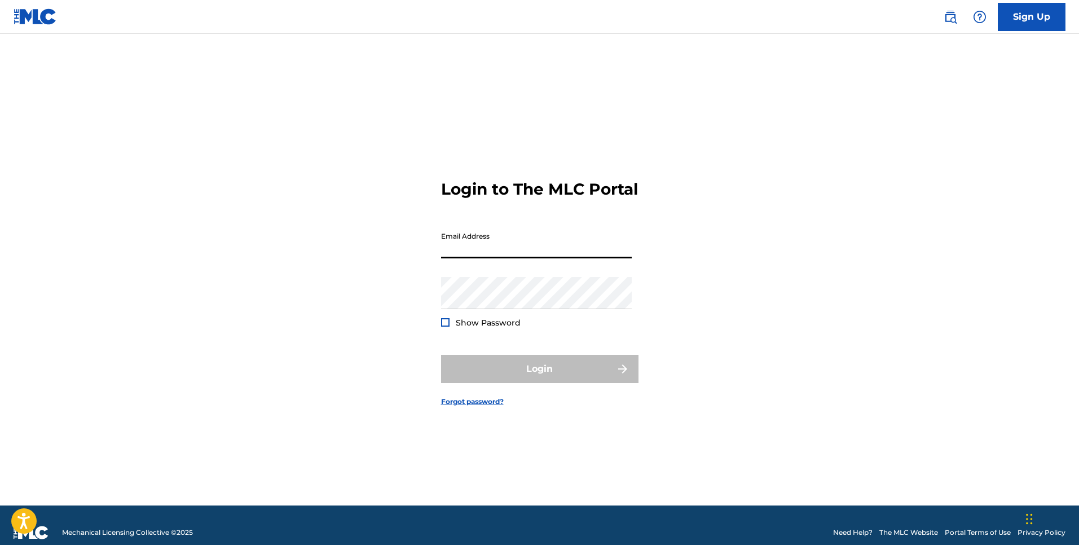
click at [482, 251] on input "Email Address" at bounding box center [536, 242] width 191 height 32
drag, startPoint x: 541, startPoint y: 259, endPoint x: 339, endPoint y: 226, distance: 204.1
click at [339, 226] on div "Login to The MLC Portal Email Address mlittle577@yahoo.com Password Show Passwo…" at bounding box center [540, 283] width 790 height 443
type input "marlimusiq@gmail.com"
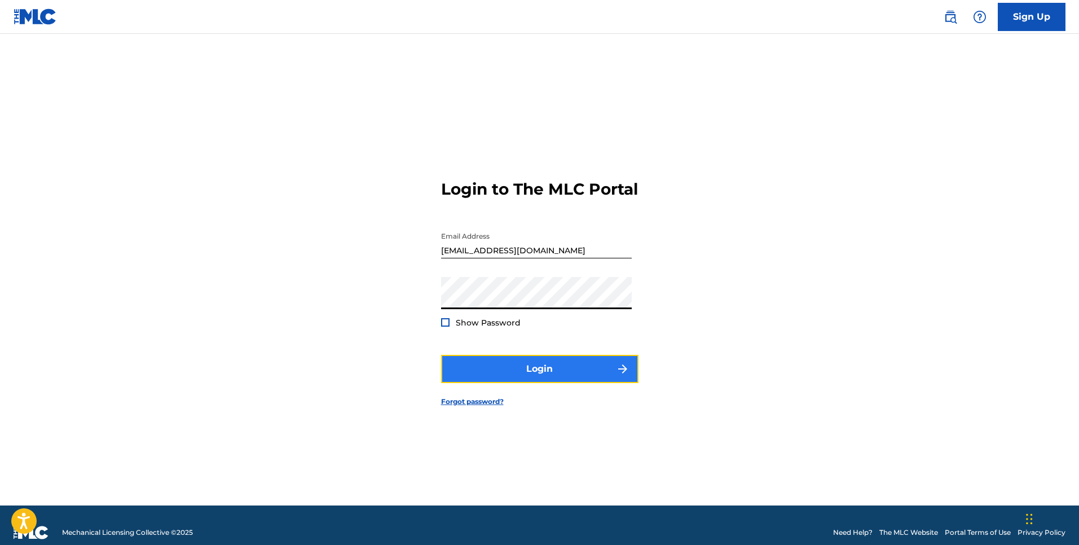
click at [517, 379] on button "Login" at bounding box center [539, 369] width 197 height 28
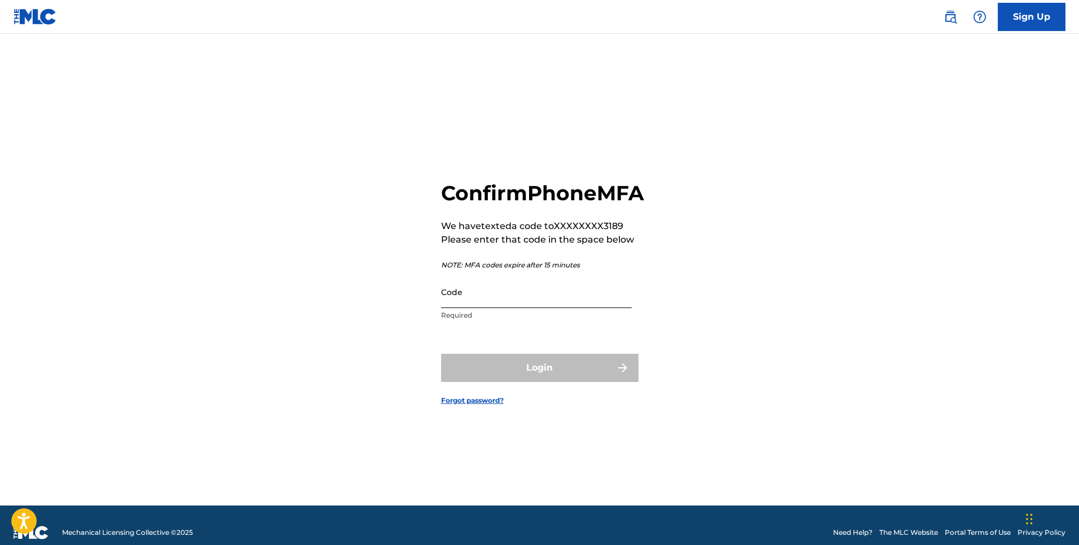
click at [460, 308] on input "Code" at bounding box center [536, 292] width 191 height 32
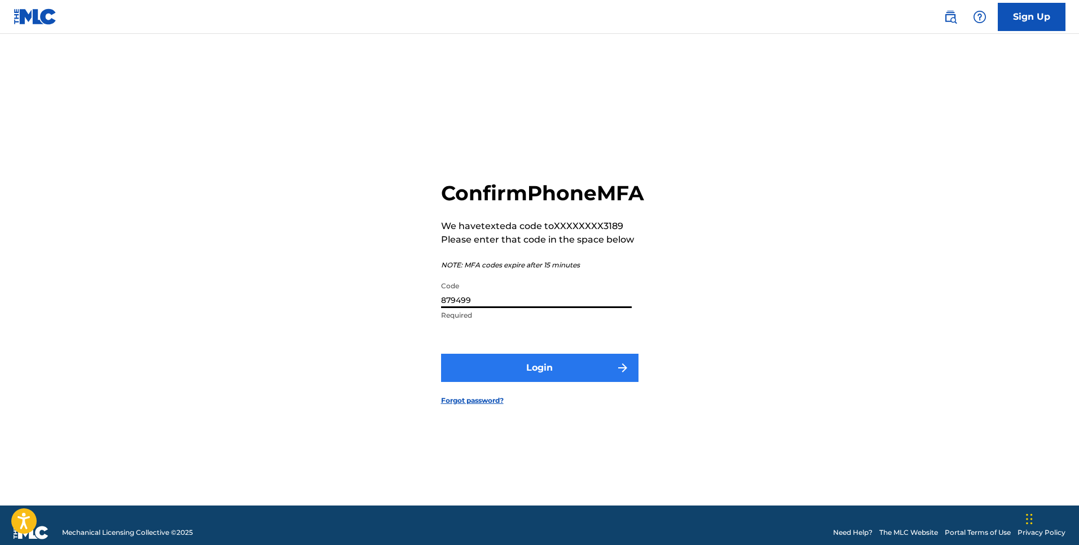
type input "879499"
click at [535, 376] on button "Login" at bounding box center [539, 368] width 197 height 28
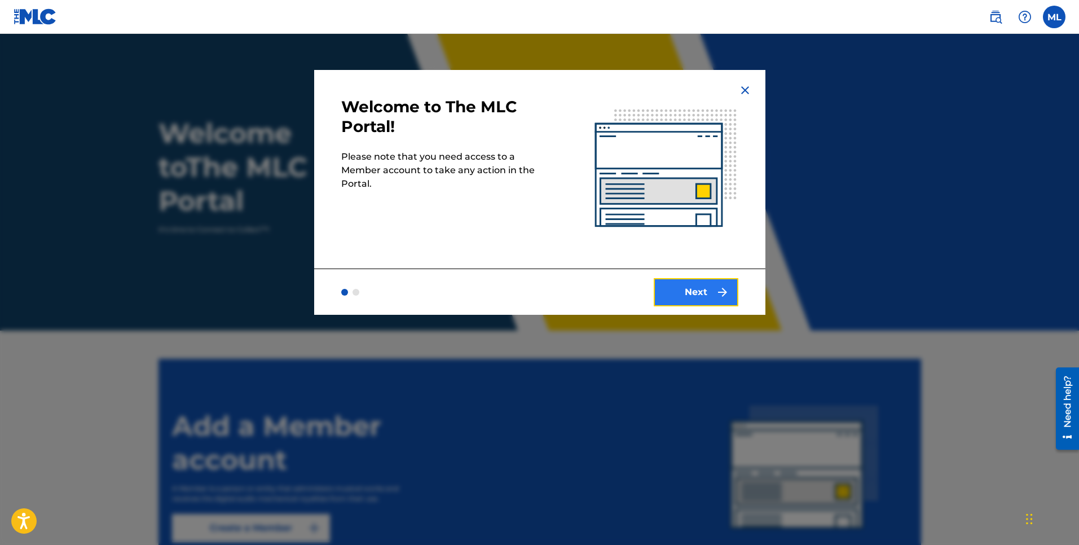
click at [685, 294] on button "Next" at bounding box center [696, 292] width 85 height 28
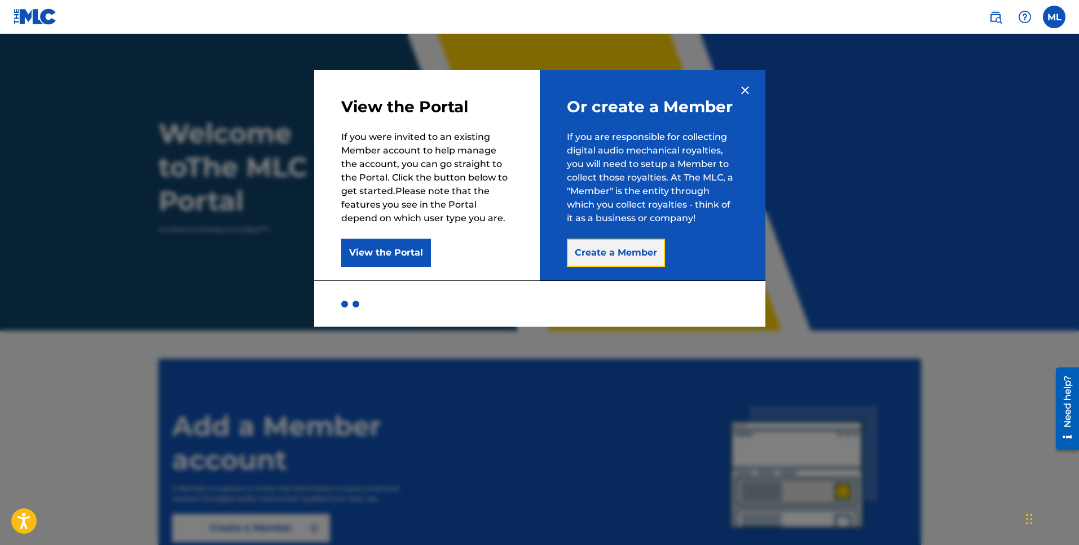
click at [622, 261] on button "Create a Member" at bounding box center [616, 253] width 98 height 28
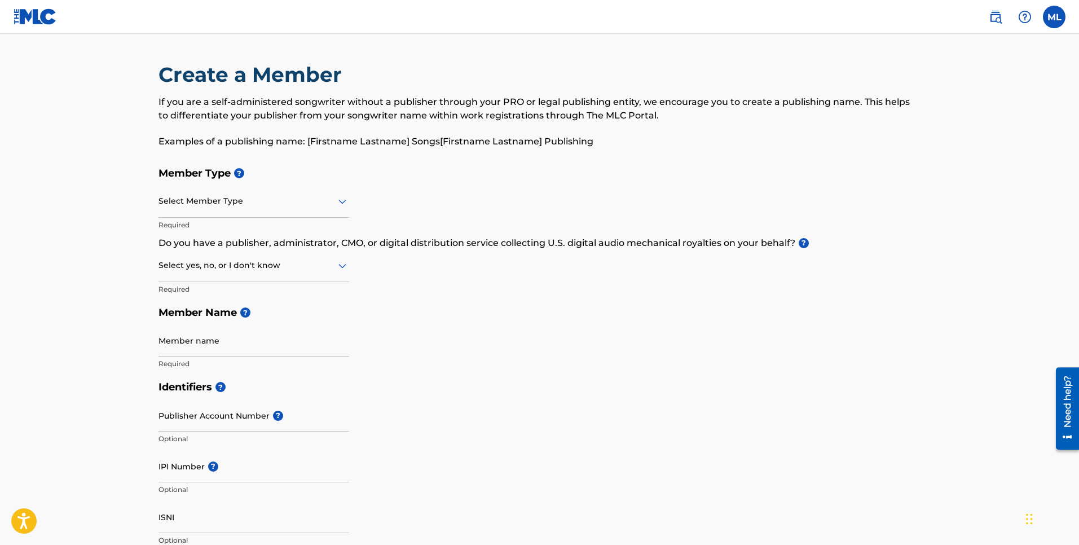
click at [345, 206] on icon at bounding box center [343, 202] width 14 height 14
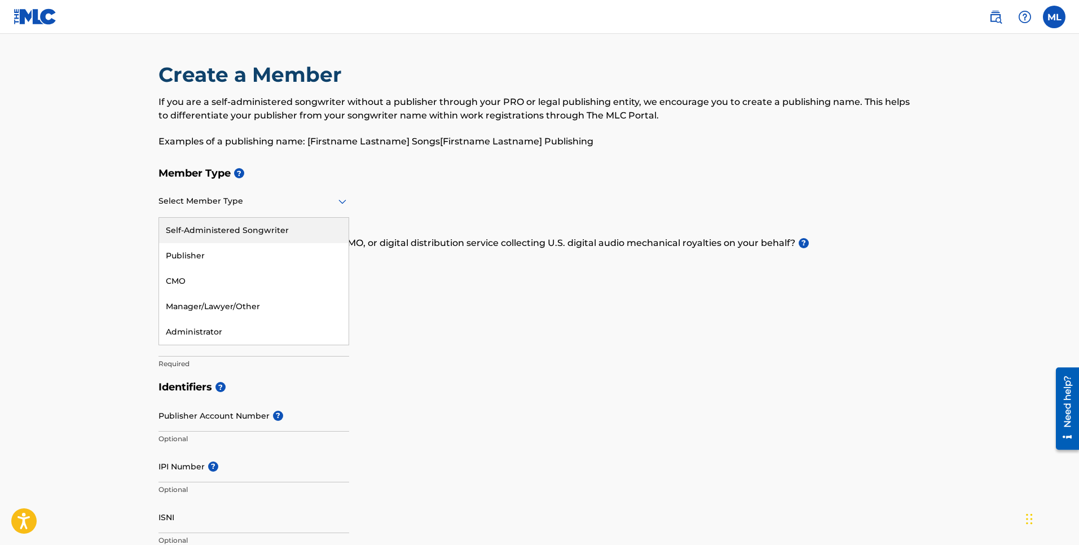
click at [306, 237] on div "Self-Administered Songwriter" at bounding box center [254, 230] width 190 height 25
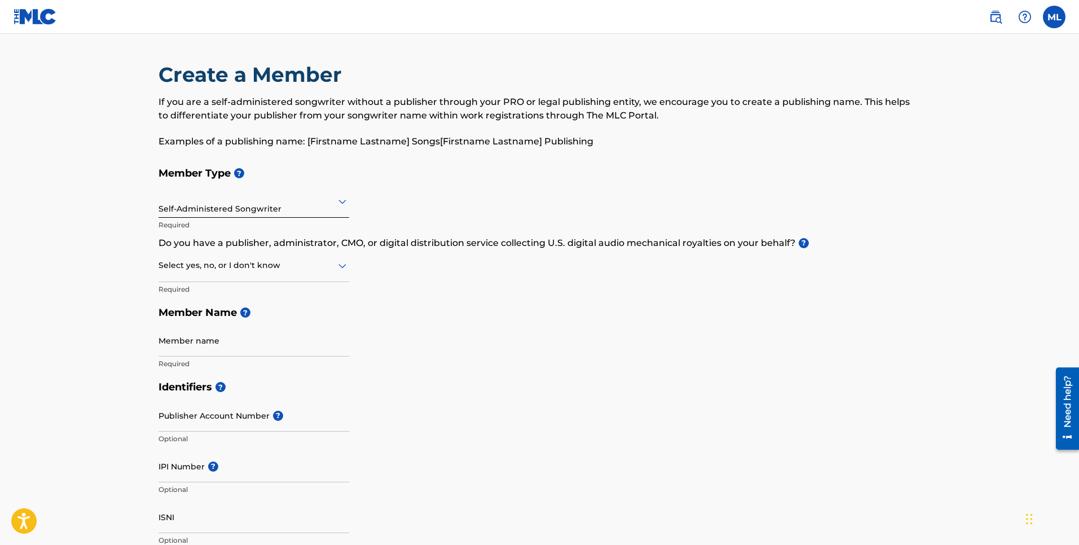
click at [328, 274] on div "Select yes, no, or I don't know" at bounding box center [254, 266] width 191 height 32
click at [327, 286] on div "Yes" at bounding box center [254, 294] width 190 height 25
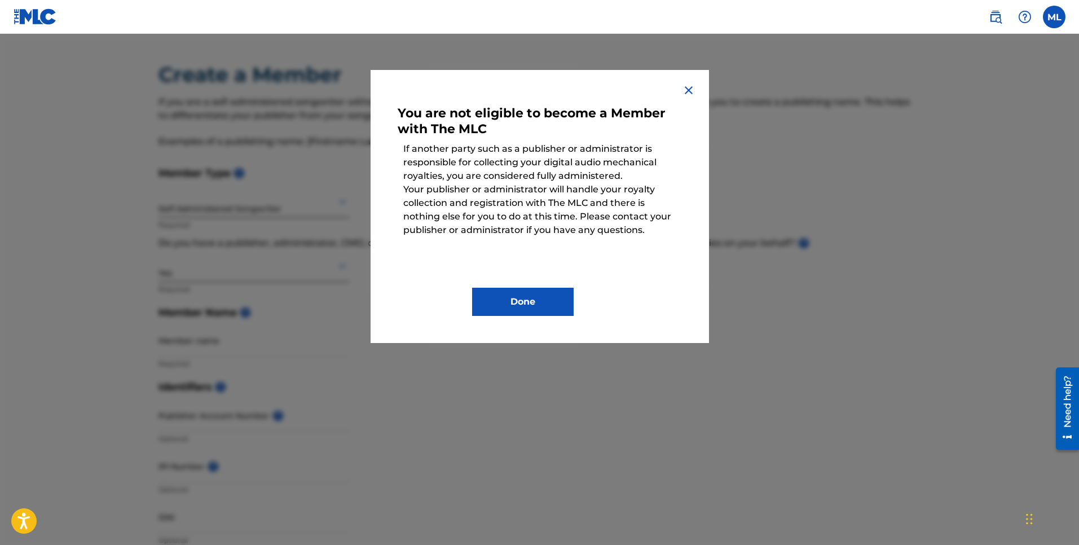
click at [687, 89] on img at bounding box center [689, 91] width 14 height 14
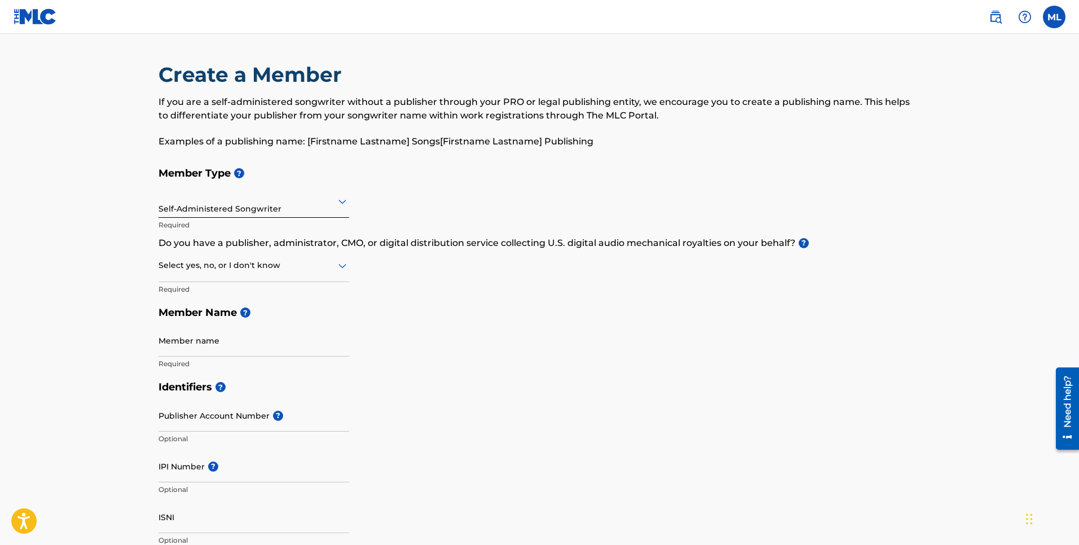
click at [327, 203] on div at bounding box center [254, 201] width 191 height 14
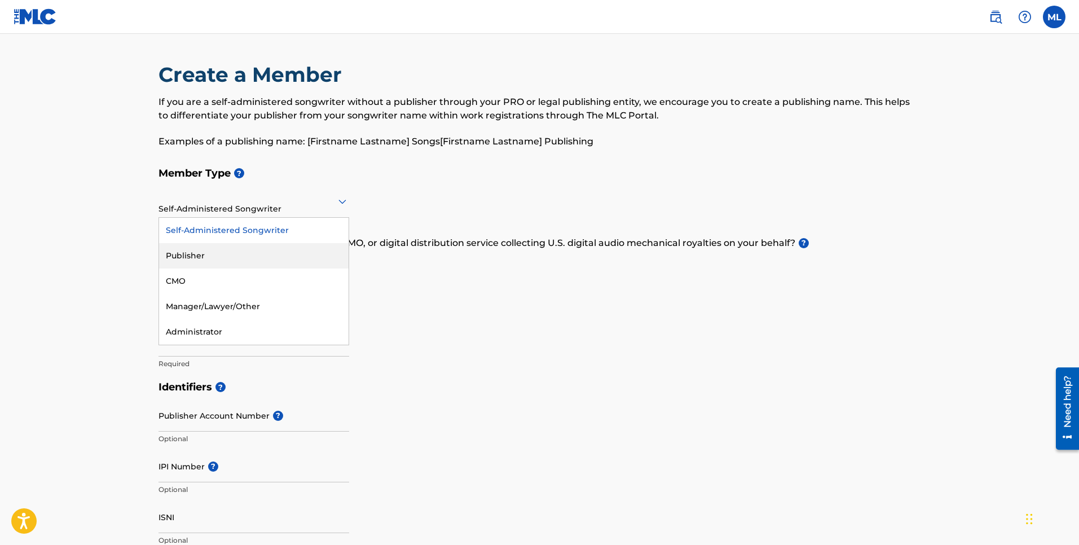
click at [285, 252] on div "Publisher" at bounding box center [254, 255] width 190 height 25
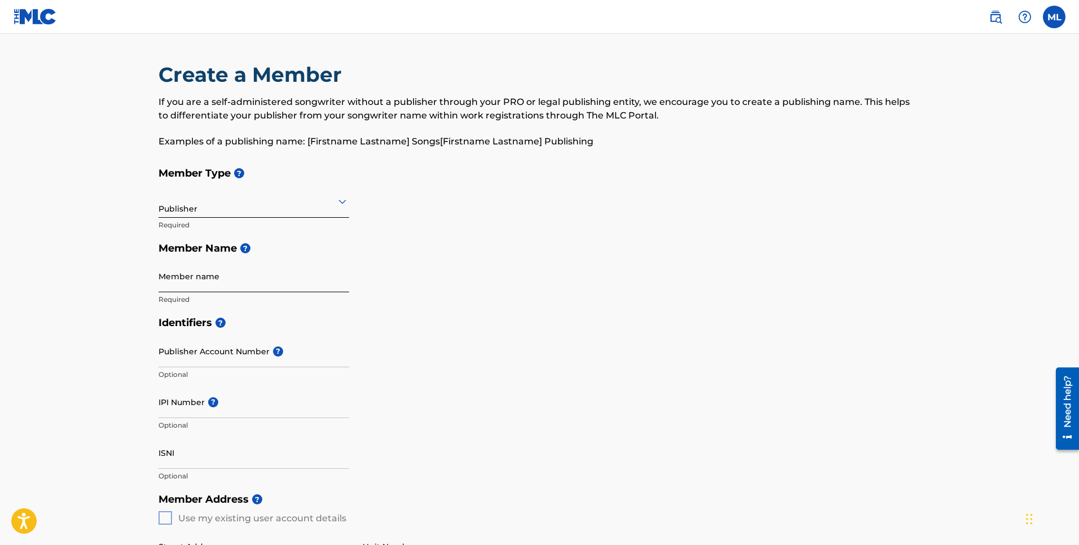
click at [274, 285] on input "Member name" at bounding box center [254, 276] width 191 height 32
click at [349, 194] on div "Member Type ? Publisher Required Member Name ? Member name Required" at bounding box center [540, 236] width 763 height 150
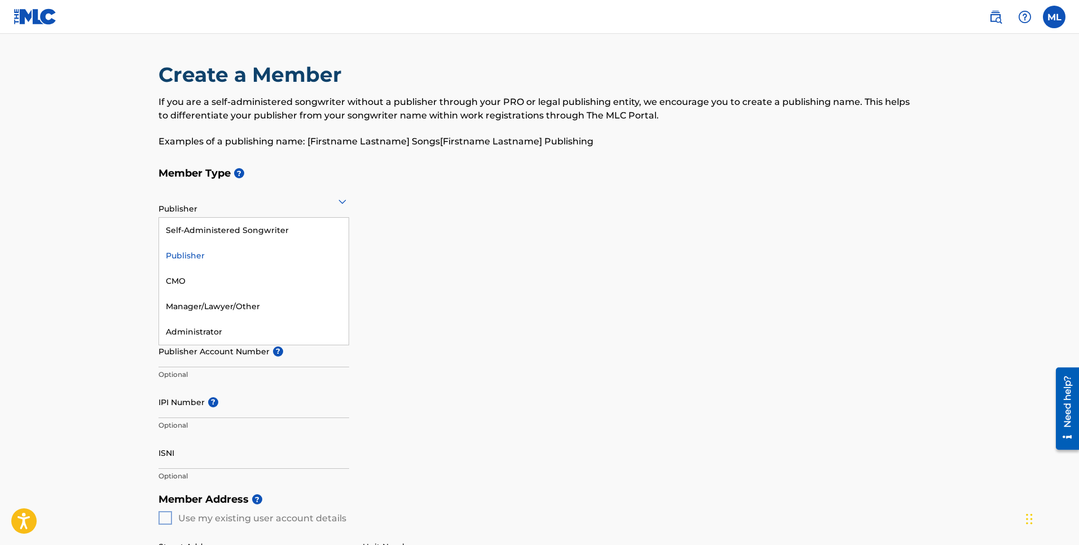
click at [337, 204] on icon at bounding box center [343, 202] width 14 height 14
click at [248, 236] on div "Self-Administered Songwriter" at bounding box center [254, 230] width 190 height 25
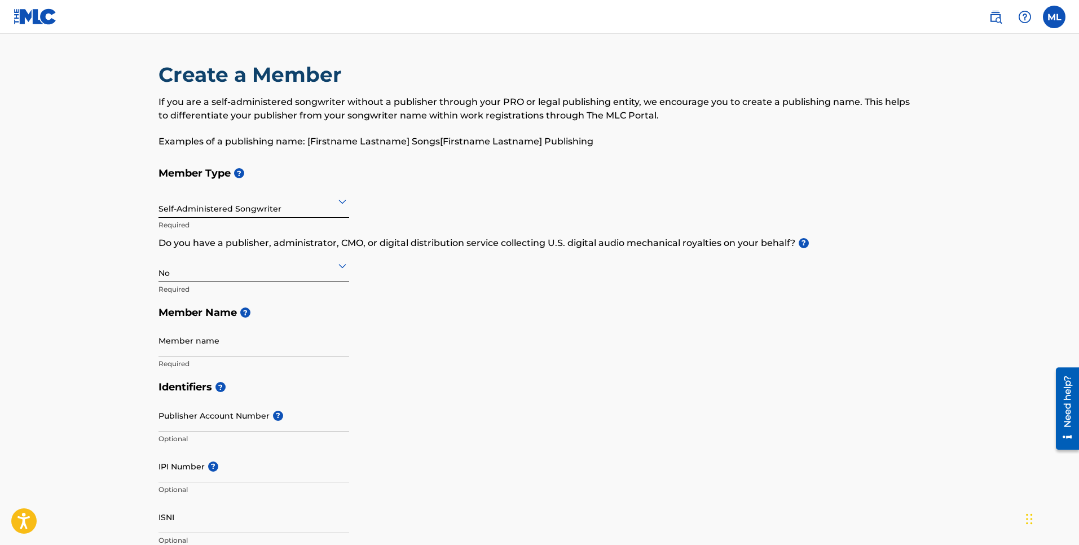
click at [458, 352] on div "Member Type ? Self-Administered Songwriter Required Do you have a publisher, ad…" at bounding box center [540, 268] width 763 height 214
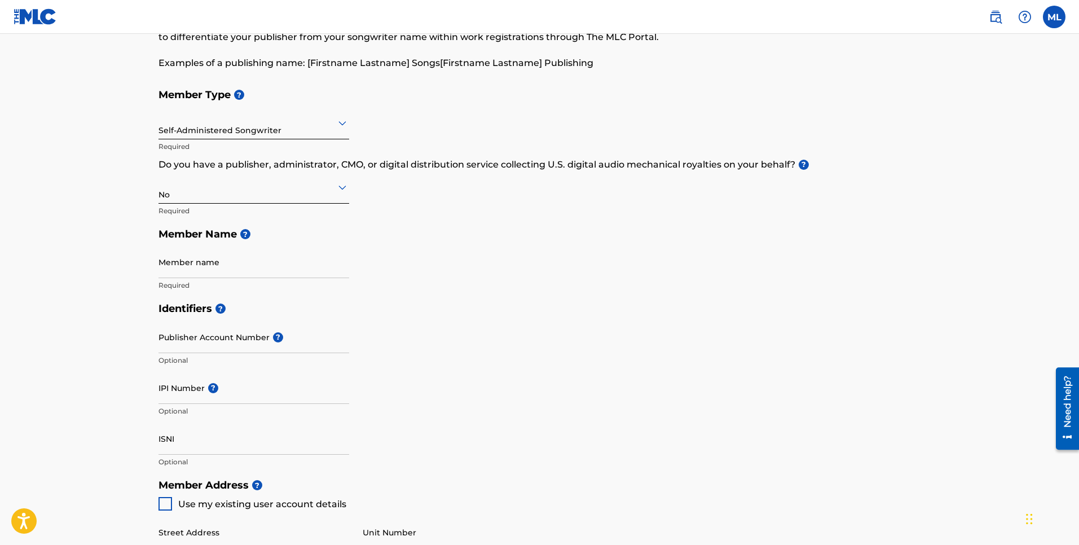
scroll to position [142, 0]
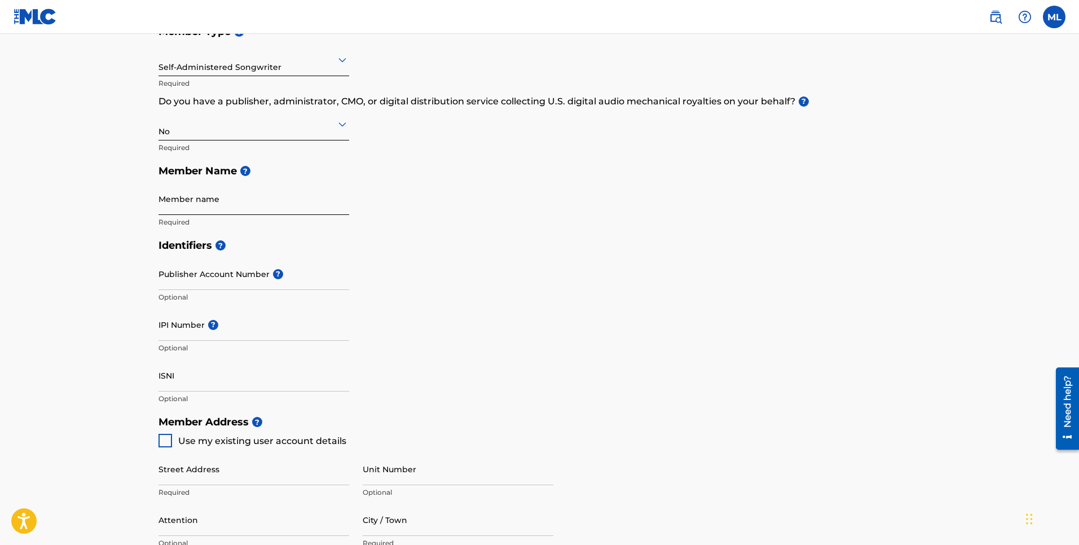
click at [267, 208] on input "Member name" at bounding box center [254, 199] width 191 height 32
type input "Markus Little"
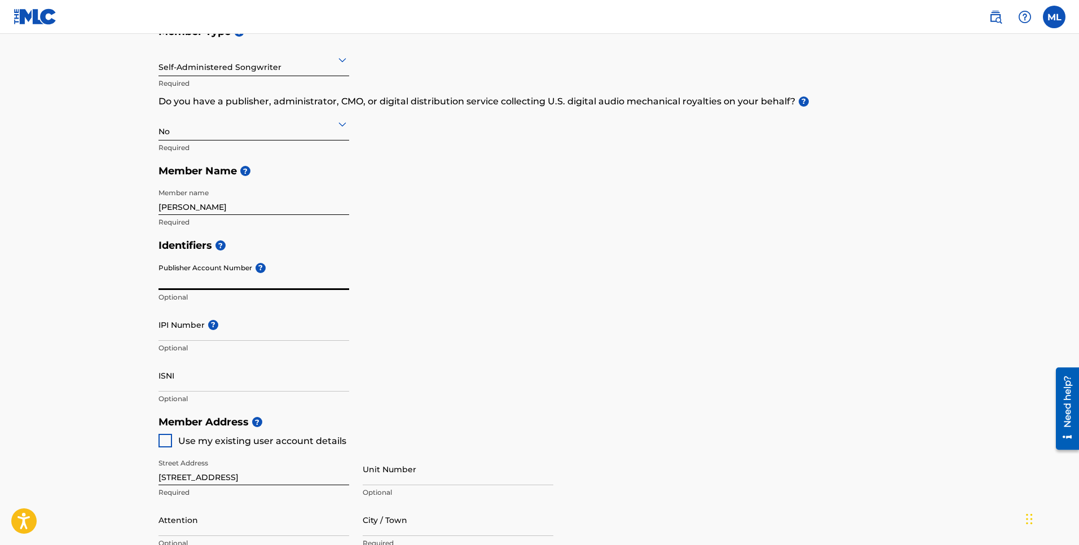
click at [251, 274] on input "Publisher Account Number ?" at bounding box center [254, 274] width 191 height 32
drag, startPoint x: 454, startPoint y: 297, endPoint x: 460, endPoint y: 300, distance: 6.3
click at [454, 296] on div "Identifiers ? Publisher Account Number ? Optional IPI Number ? Optional ISNI Op…" at bounding box center [540, 322] width 763 height 177
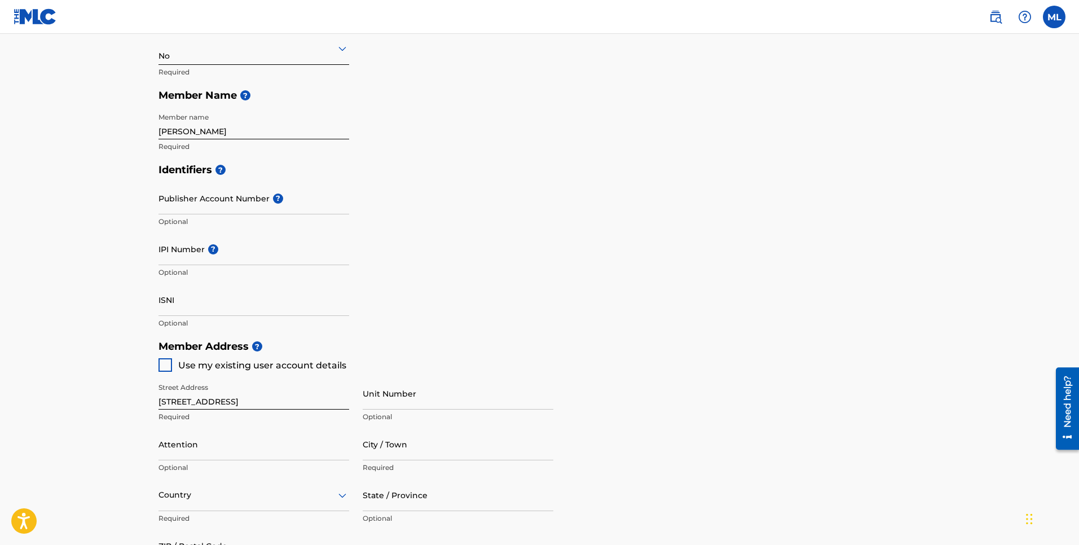
scroll to position [208, 0]
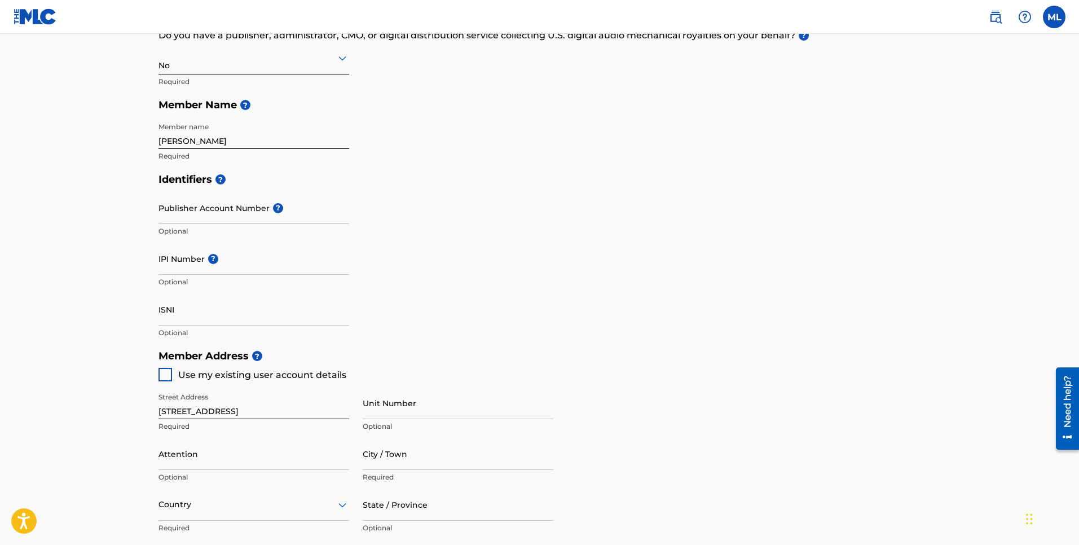
click at [165, 378] on div at bounding box center [166, 375] width 14 height 14
type input "2000 E Arapaho RD"
type input "RICHARDSON"
type input "75081"
type input "713"
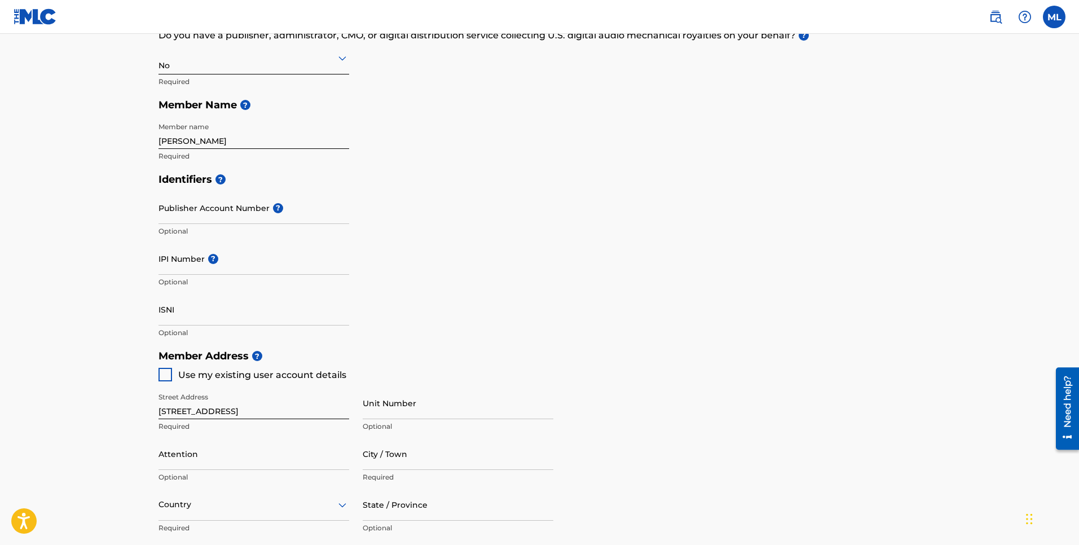
type input "5823189"
type input "marlimusiq@gmail.com"
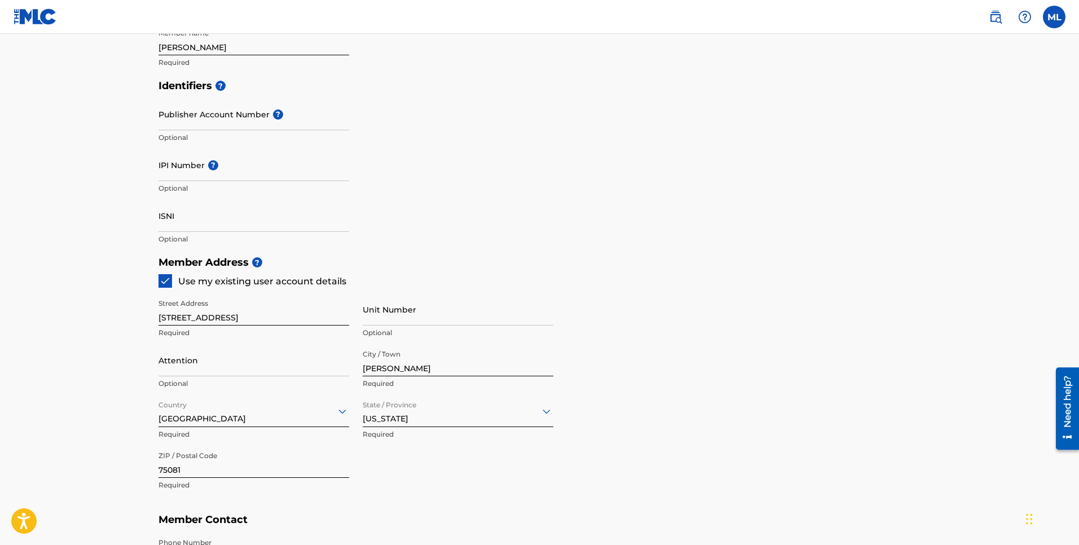
scroll to position [529, 0]
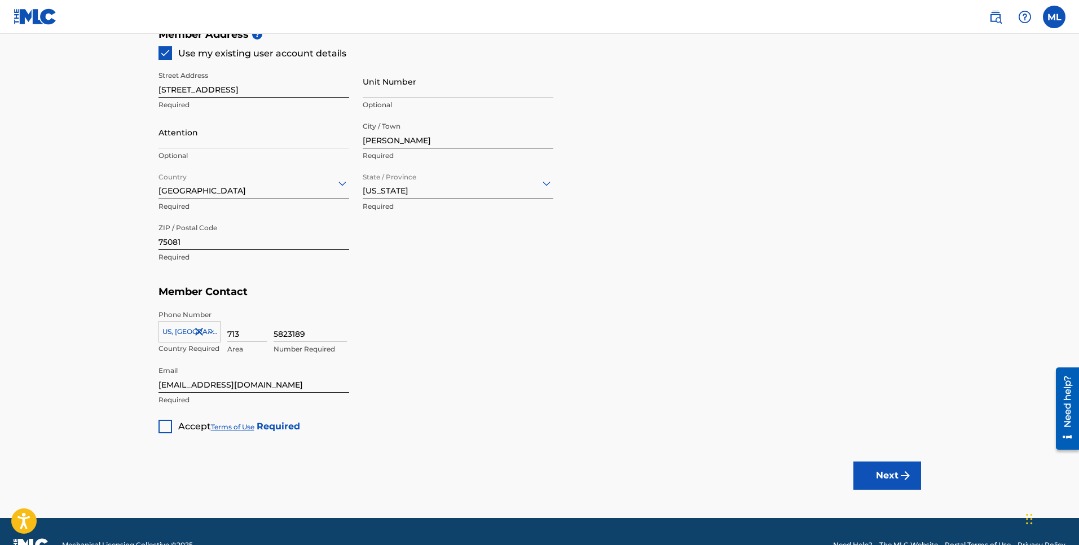
click at [169, 424] on div at bounding box center [166, 427] width 14 height 14
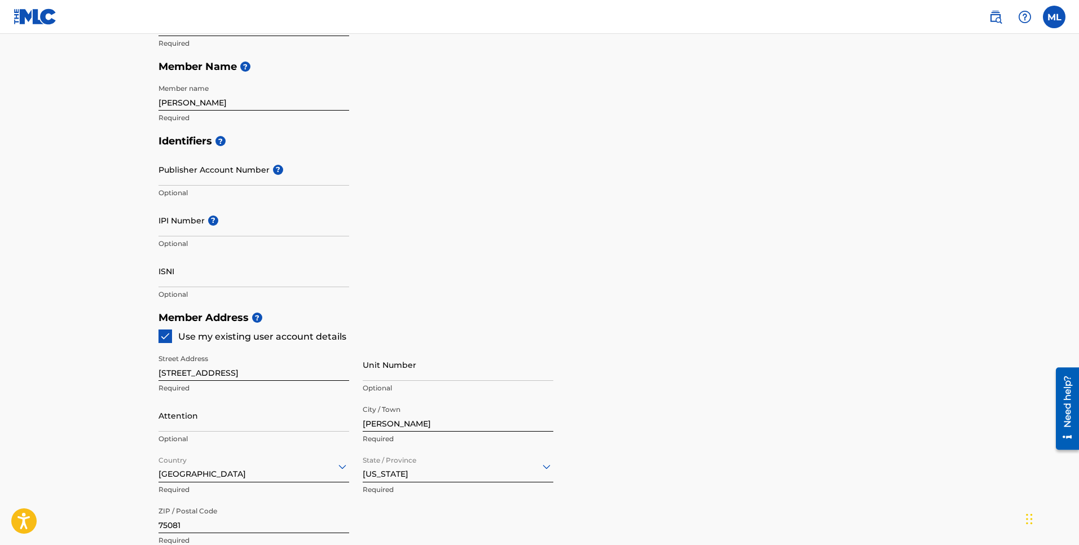
scroll to position [5, 0]
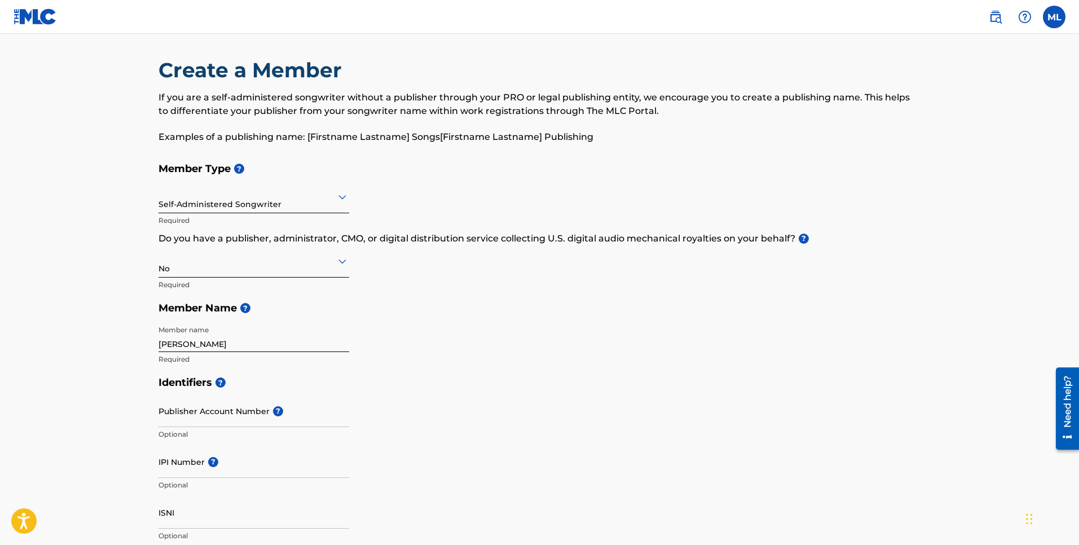
click at [309, 203] on div at bounding box center [254, 197] width 191 height 14
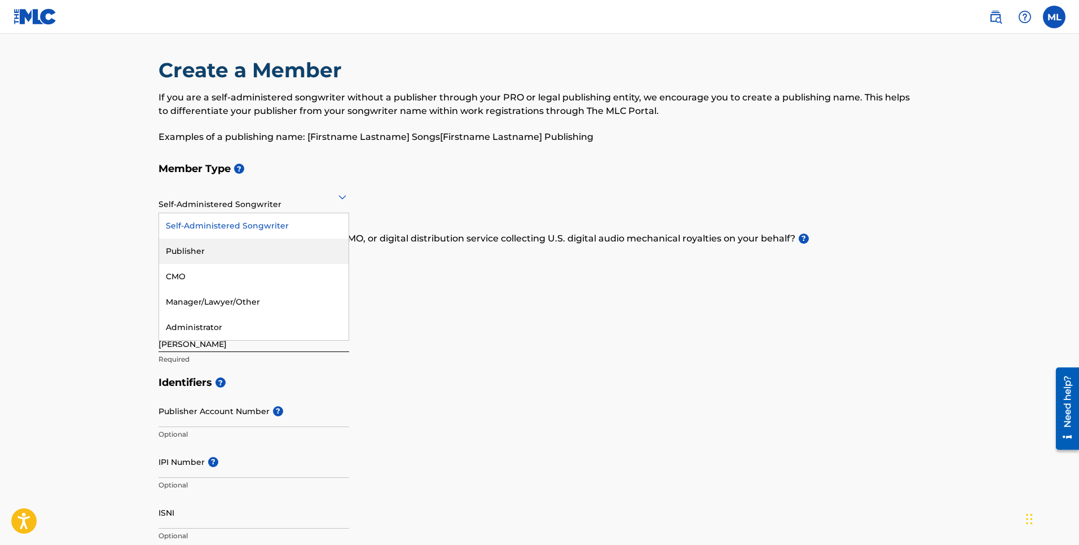
click at [275, 258] on div "Publisher" at bounding box center [254, 251] width 190 height 25
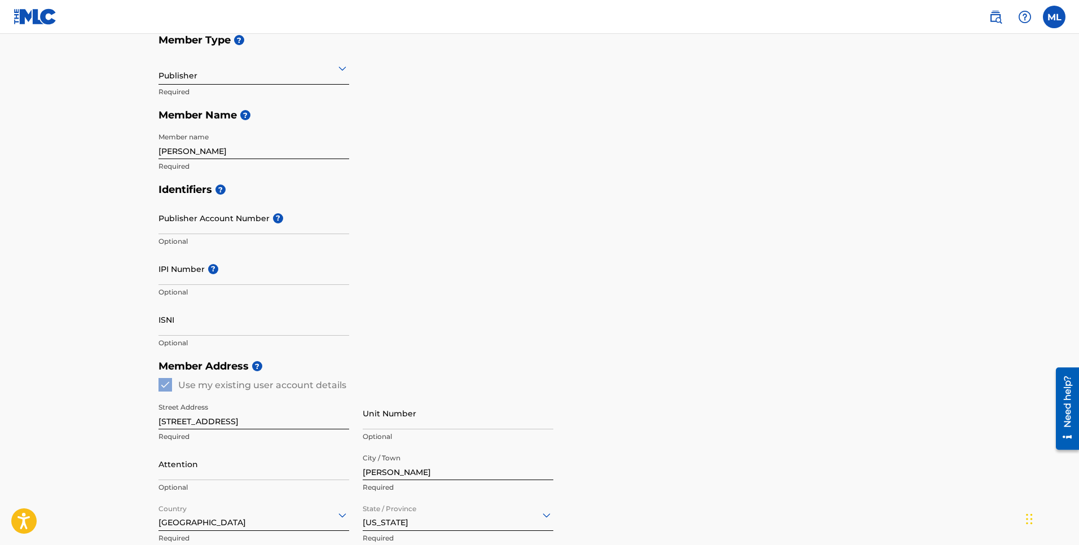
scroll to position [148, 0]
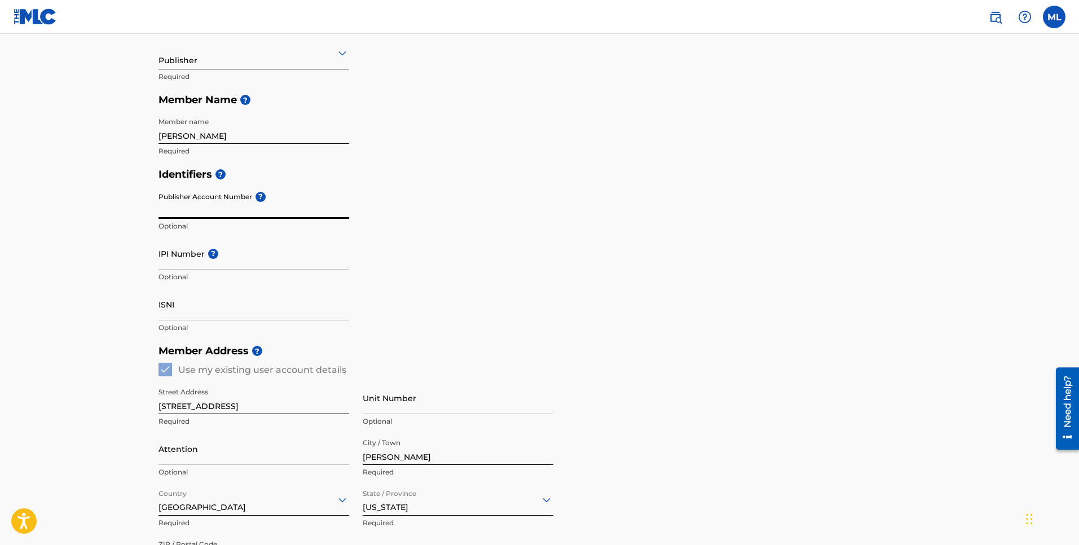
click at [199, 210] on input "Publisher Account Number ?" at bounding box center [254, 203] width 191 height 32
click at [469, 258] on div "Identifiers ? Publisher Account Number ? Optional IPI Number ? Optional ISNI Op…" at bounding box center [540, 250] width 763 height 177
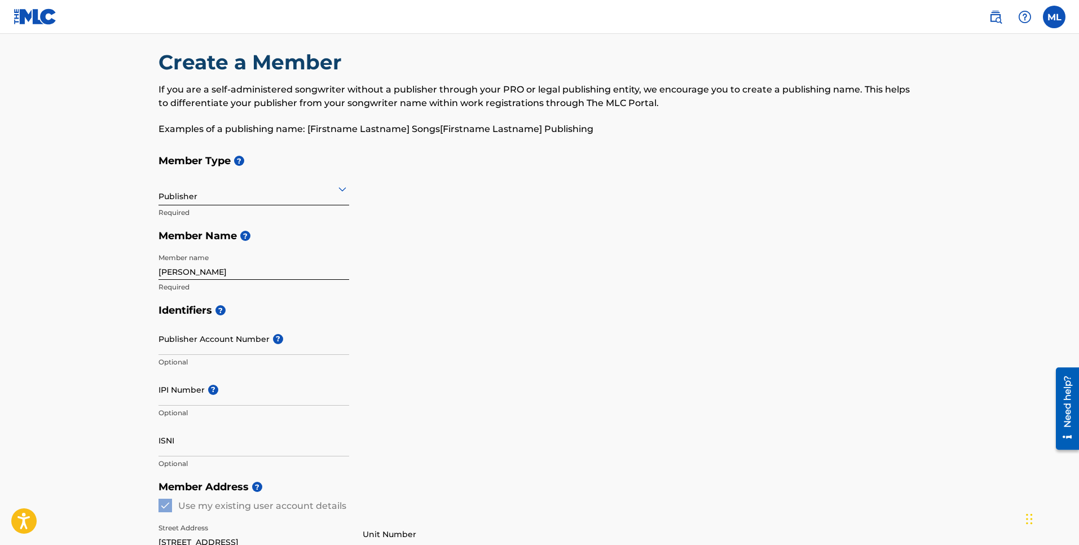
scroll to position [0, 0]
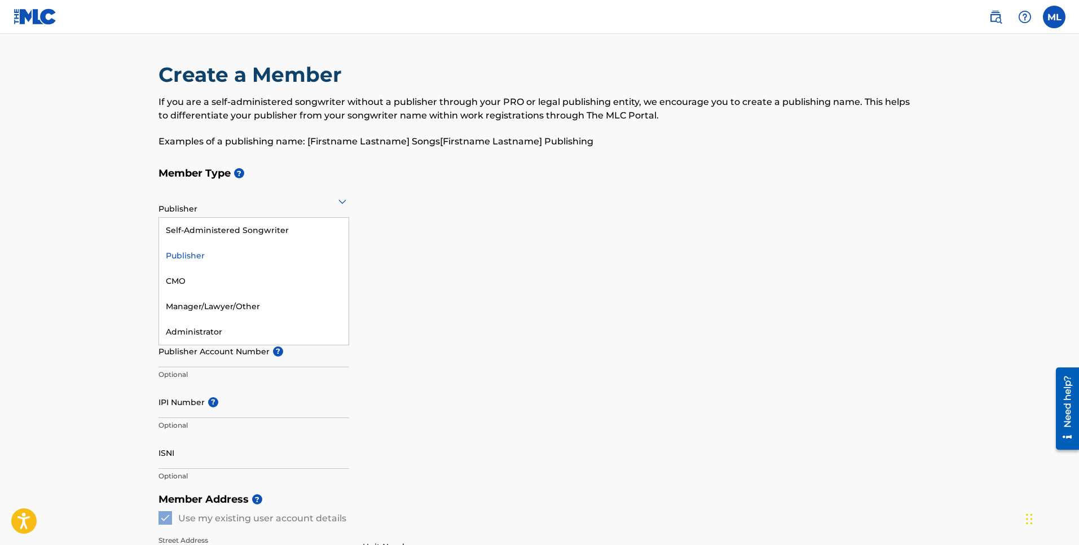
click at [332, 205] on div at bounding box center [254, 201] width 191 height 14
click at [297, 225] on div "Self-Administered Songwriter" at bounding box center [254, 230] width 190 height 25
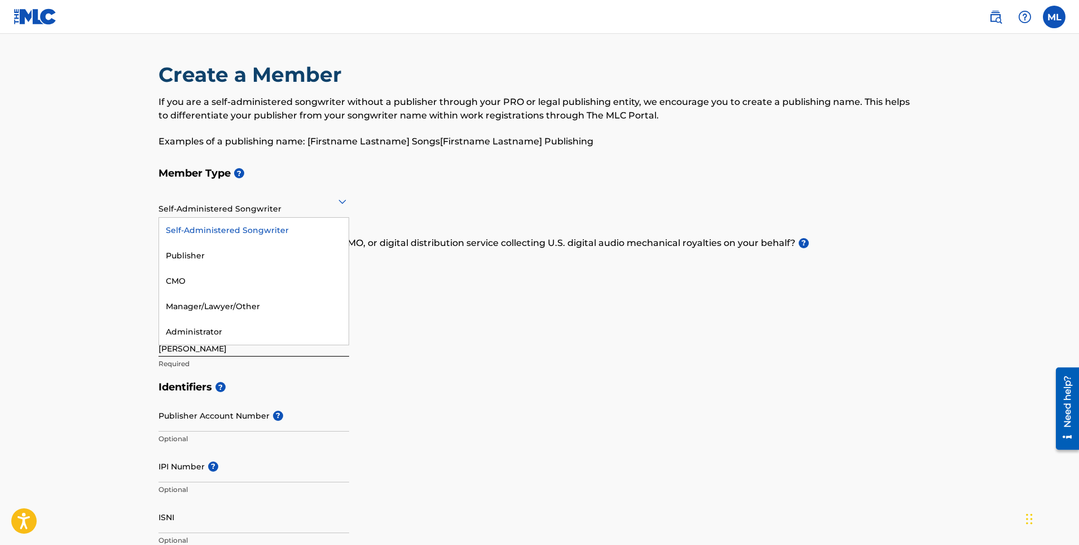
click at [344, 204] on icon at bounding box center [343, 202] width 14 height 14
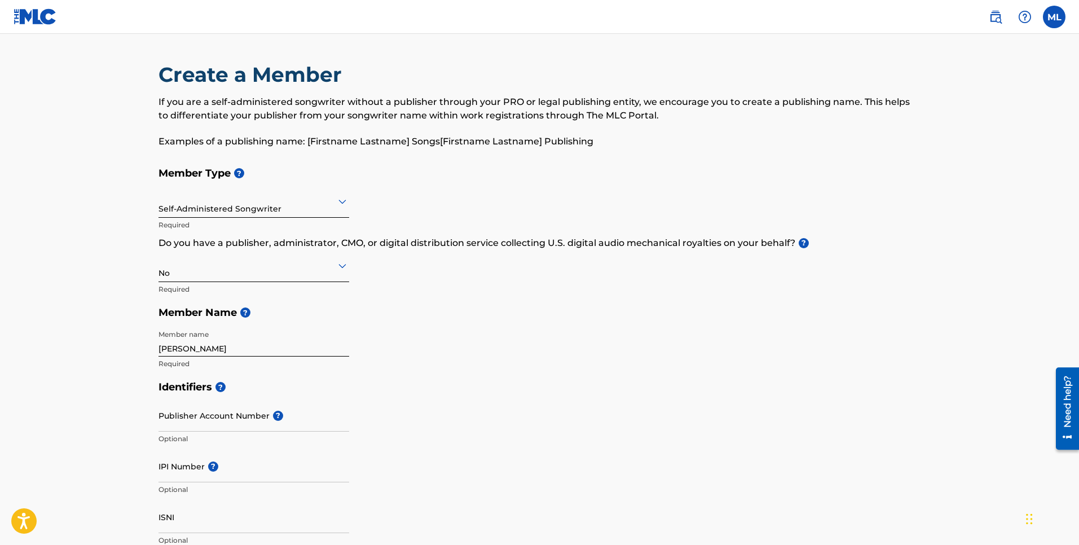
click at [482, 270] on div "Member Type ? Self-Administered Songwriter Required Do you have a publisher, ad…" at bounding box center [540, 268] width 763 height 214
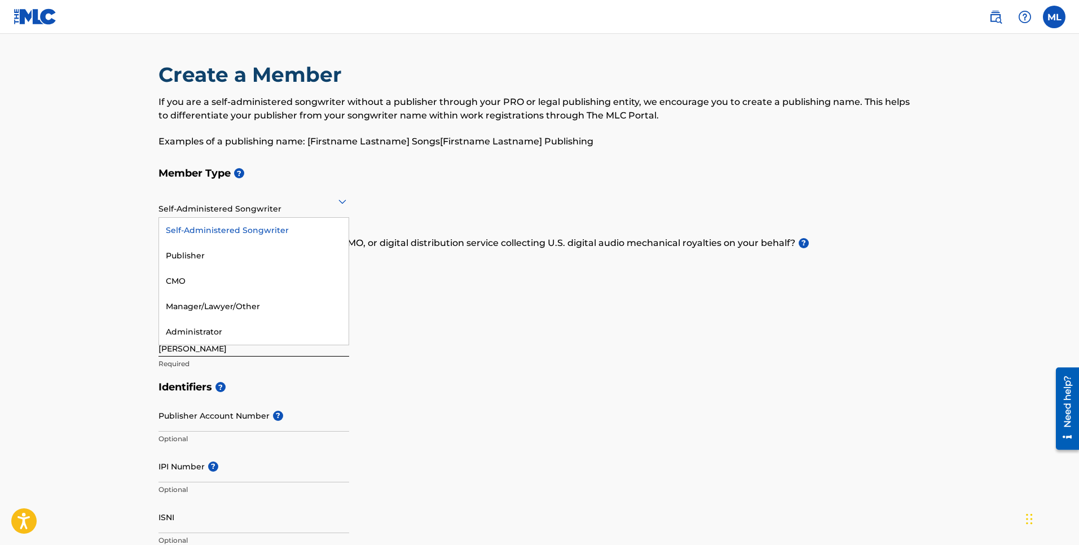
click at [348, 203] on icon at bounding box center [343, 202] width 14 height 14
click at [301, 248] on div "Publisher" at bounding box center [254, 255] width 190 height 25
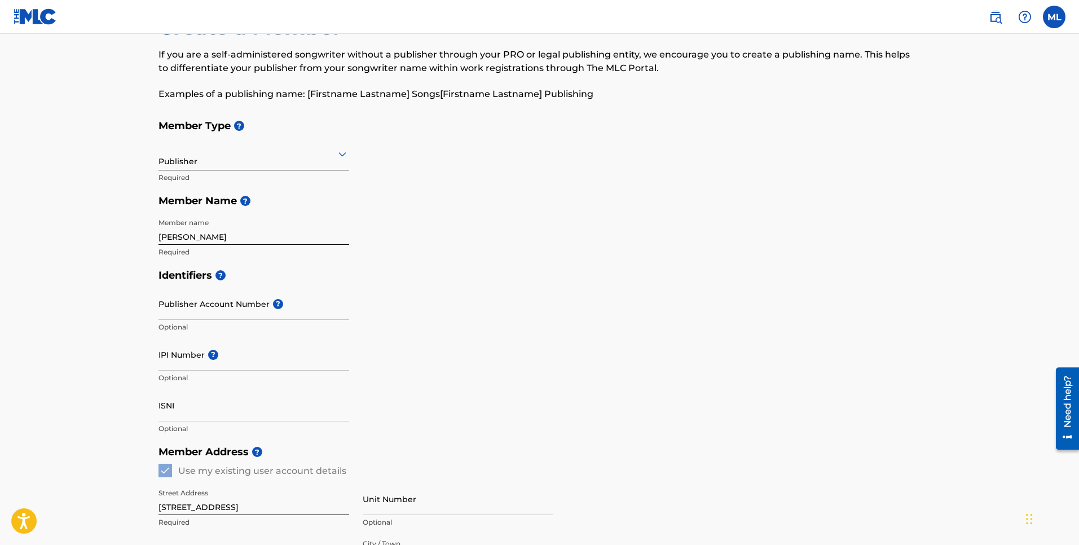
scroll to position [68, 0]
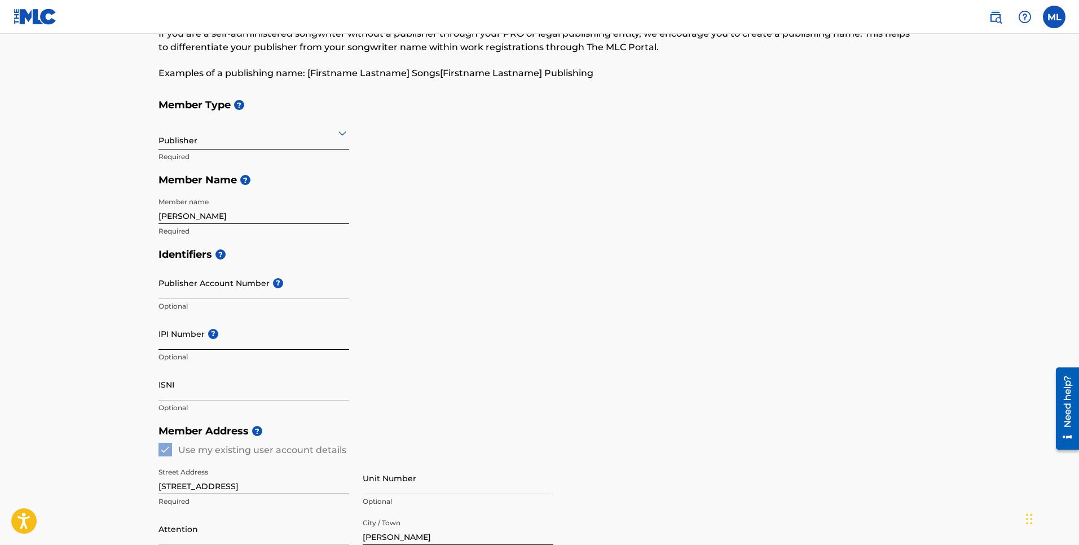
click at [240, 335] on input "IPI Number ?" at bounding box center [254, 334] width 191 height 32
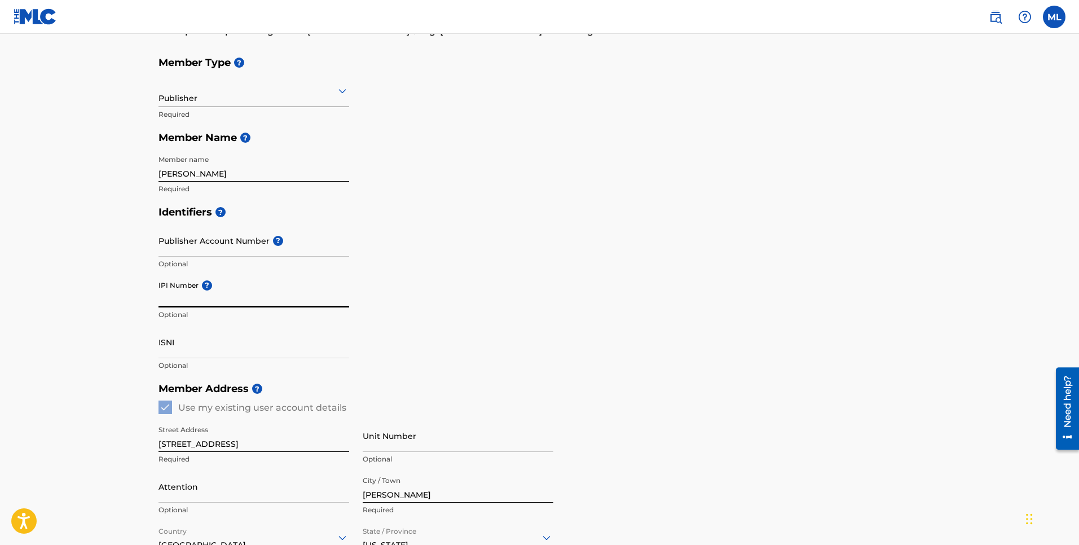
scroll to position [0, 0]
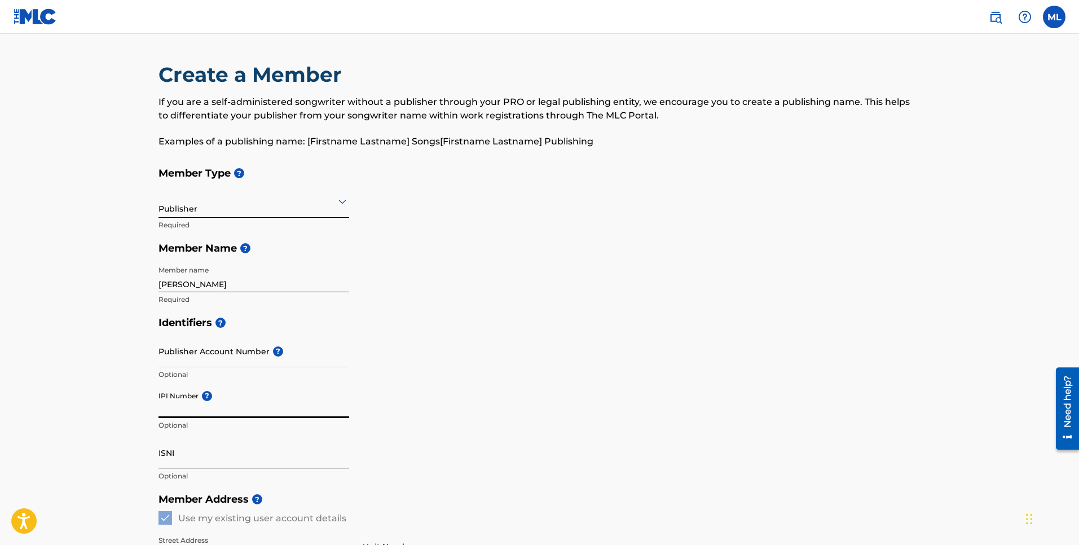
click at [183, 407] on input "IPI Number ?" at bounding box center [254, 402] width 191 height 32
paste input "01030944491"
type input "01030944491"
click at [541, 384] on div "Identifiers ? Publisher Account Number ? Optional IPI Number ? 01030944491 Opti…" at bounding box center [540, 399] width 763 height 177
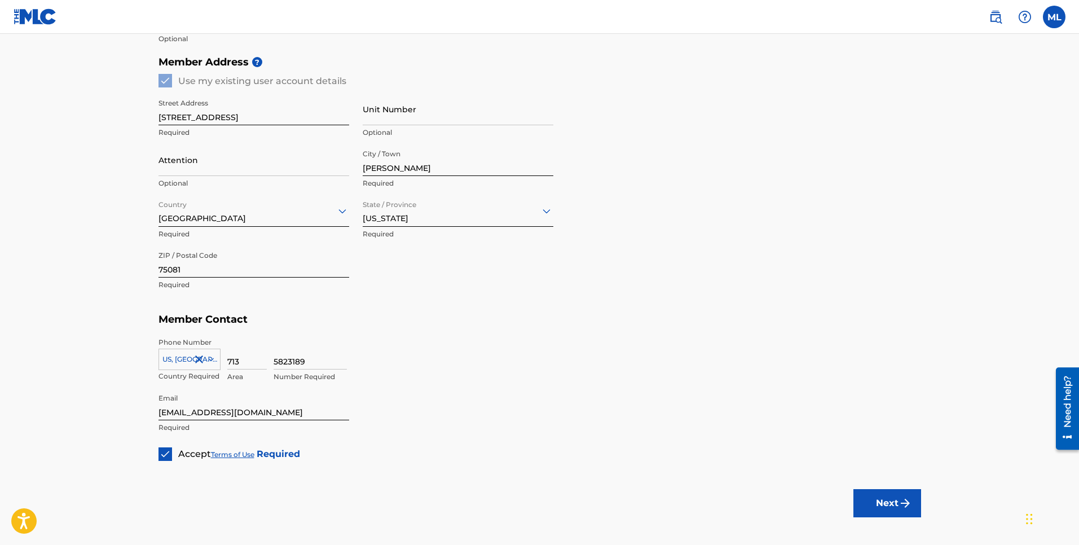
scroll to position [492, 0]
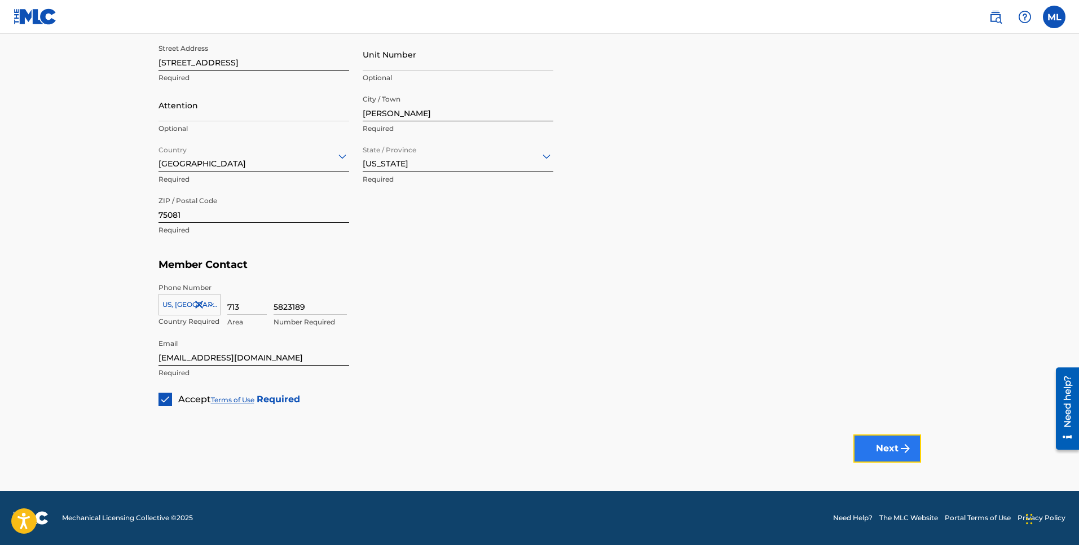
click at [867, 442] on button "Next" at bounding box center [888, 448] width 68 height 28
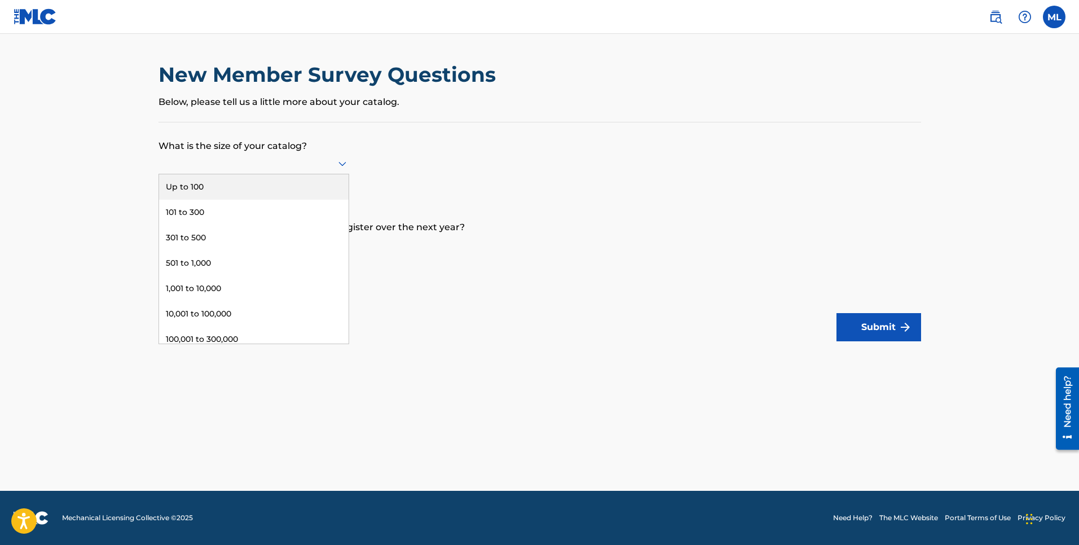
click at [336, 170] on icon at bounding box center [343, 164] width 14 height 14
click at [330, 182] on div "Up to 100" at bounding box center [254, 186] width 190 height 25
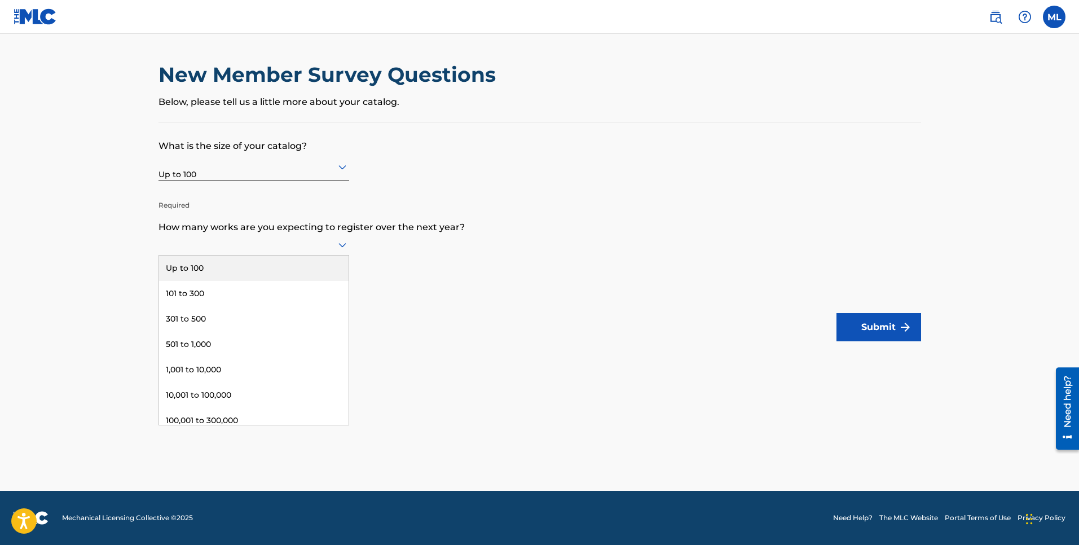
click at [336, 247] on icon at bounding box center [343, 245] width 14 height 14
click at [323, 257] on div "Up to 100" at bounding box center [254, 268] width 190 height 25
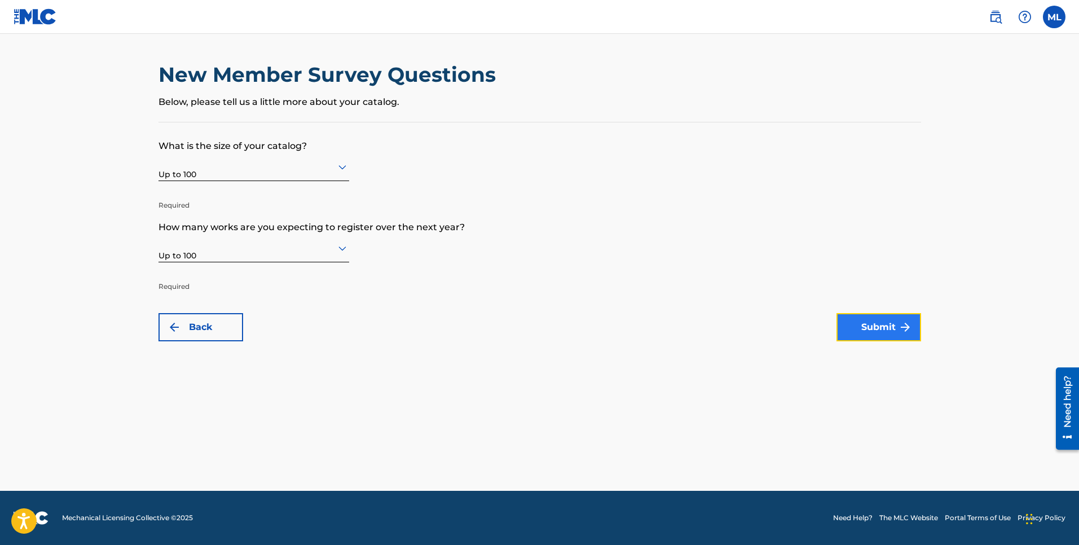
click at [857, 330] on button "Submit" at bounding box center [879, 327] width 85 height 28
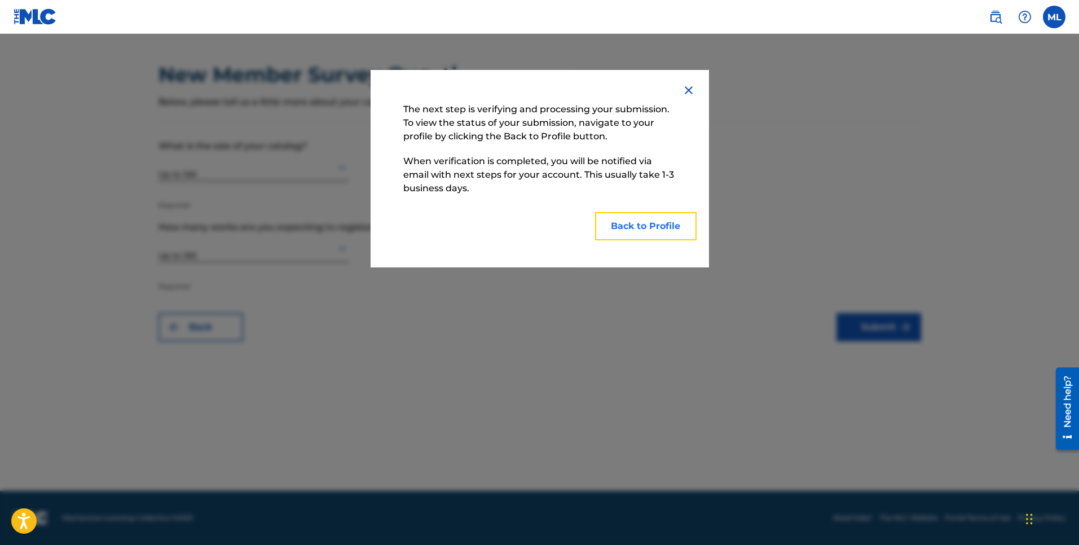
click at [645, 230] on button "Back to Profile" at bounding box center [646, 226] width 102 height 28
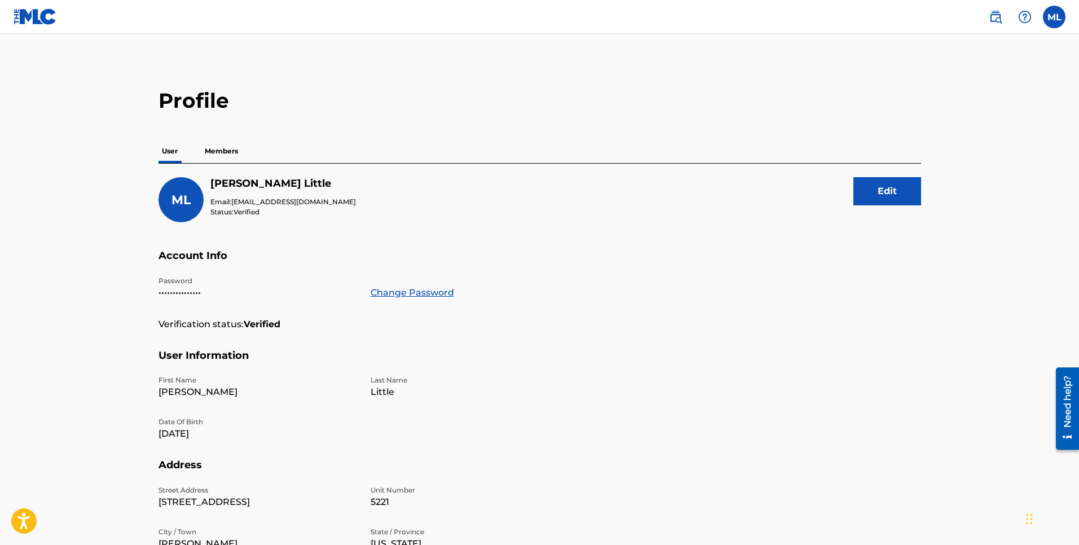
click at [231, 157] on p "Members" at bounding box center [221, 151] width 40 height 24
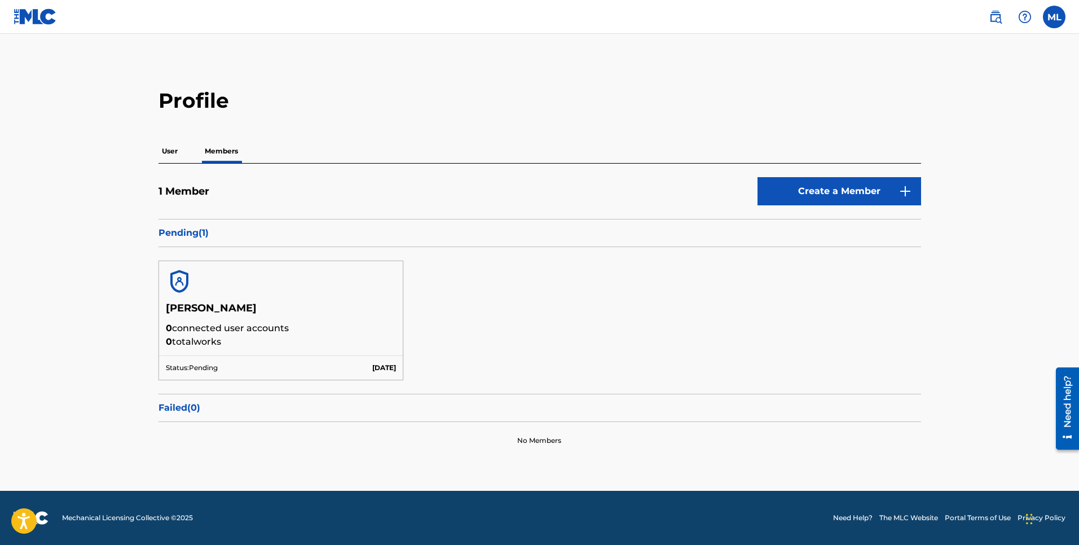
click at [173, 152] on p "User" at bounding box center [170, 151] width 23 height 24
